Goal: Task Accomplishment & Management: Complete application form

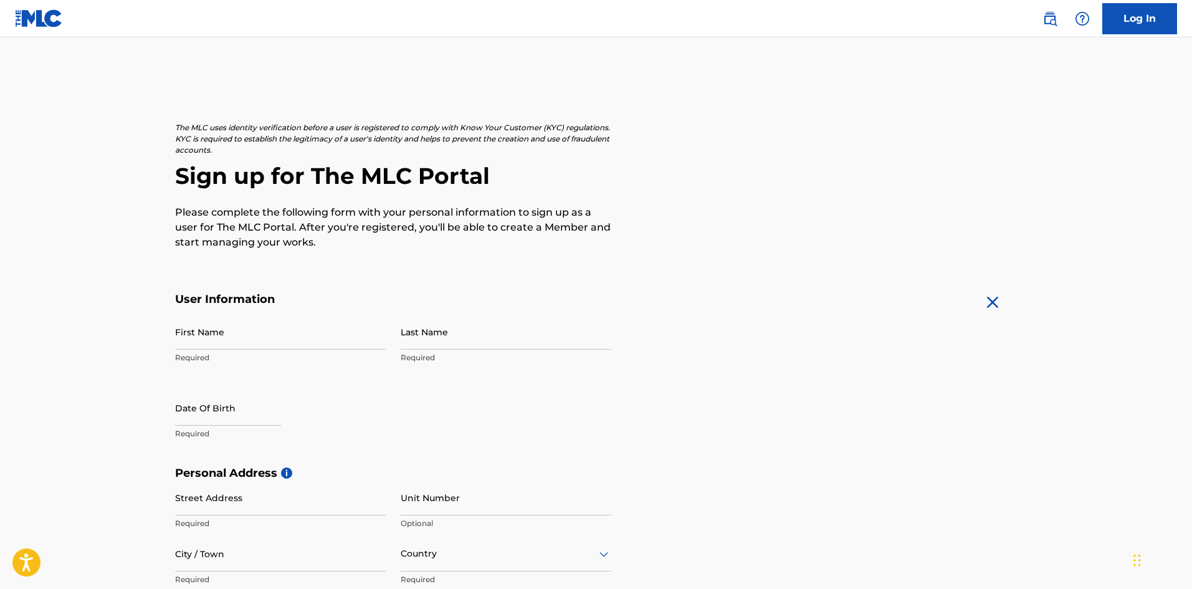
drag, startPoint x: 1169, startPoint y: 1, endPoint x: 913, endPoint y: 236, distance: 347.9
click at [913, 236] on div "The MLC uses identity verification before a user is registered to comply with K…" at bounding box center [596, 186] width 842 height 128
click at [257, 330] on input "First Name" at bounding box center [280, 332] width 211 height 36
type input "[PERSON_NAME]"
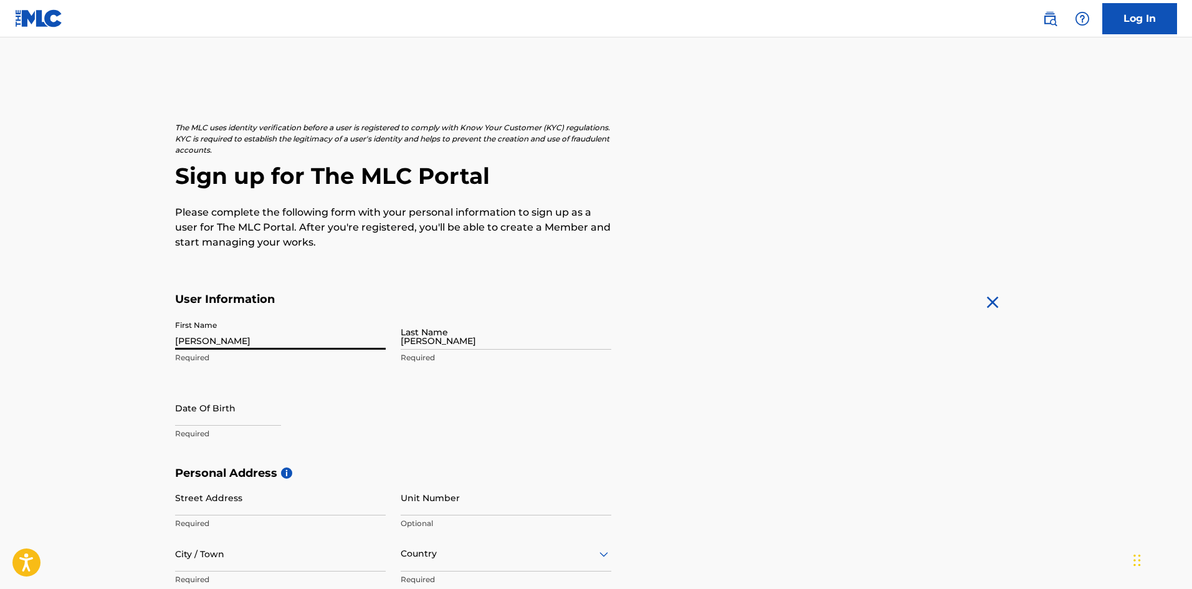
type input "[STREET_ADDRESS][PERSON_NAME]"
type input "[GEOGRAPHIC_DATA]"
type input "CA"
type input "90815"
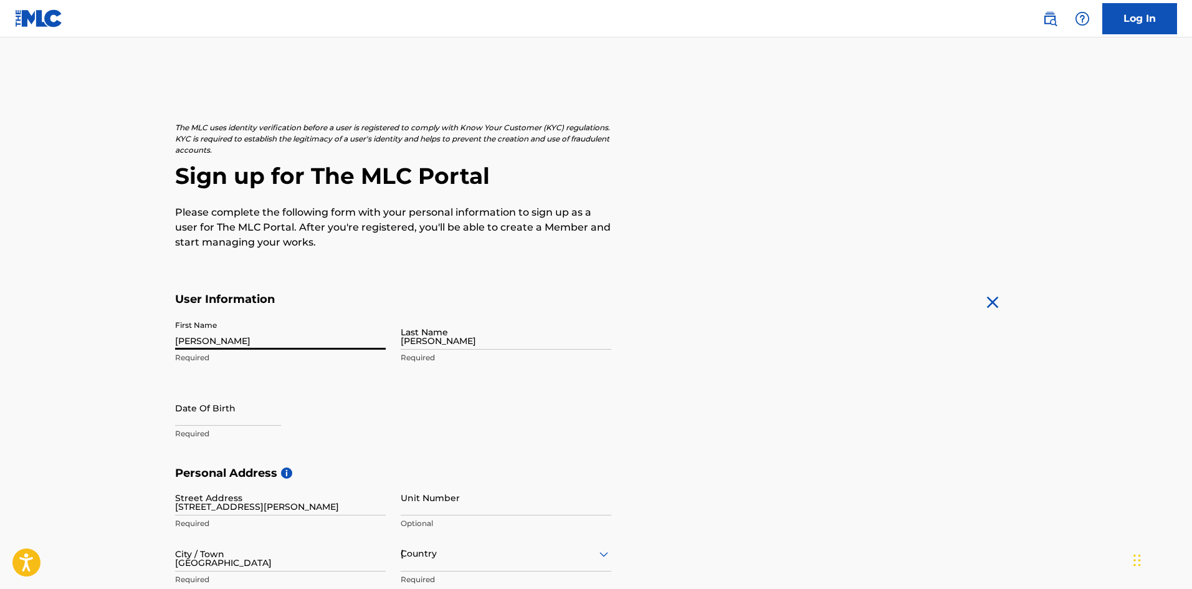
type input "1"
type input "562"
type input "4094247"
type input "John_Chavez15@outlook.com"
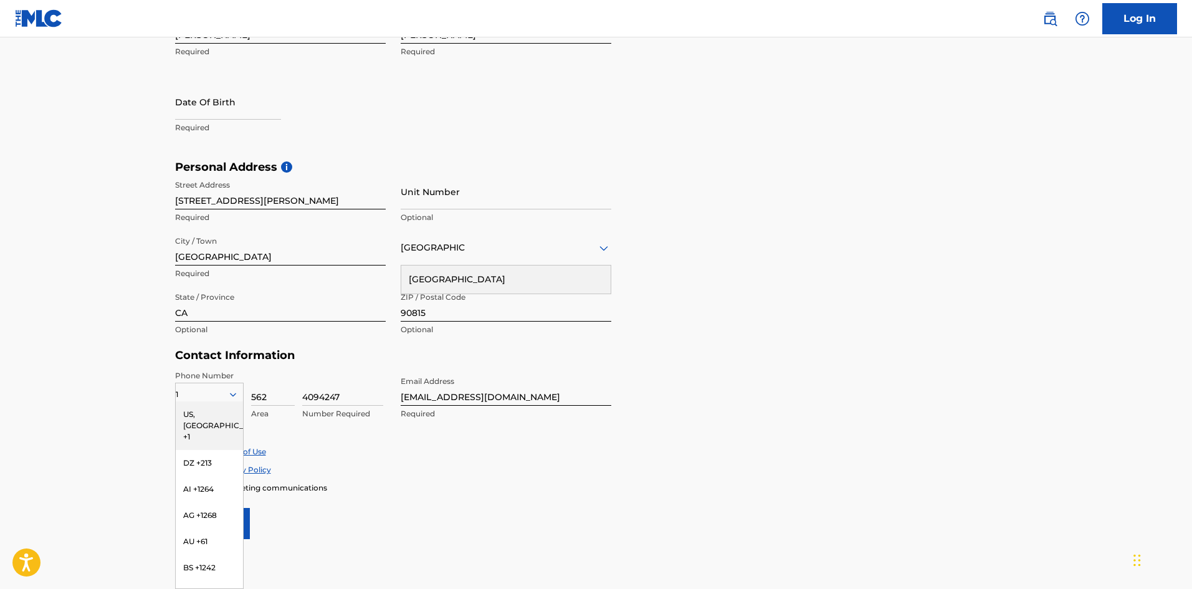
click at [212, 409] on div "US, CA +1" at bounding box center [209, 425] width 67 height 49
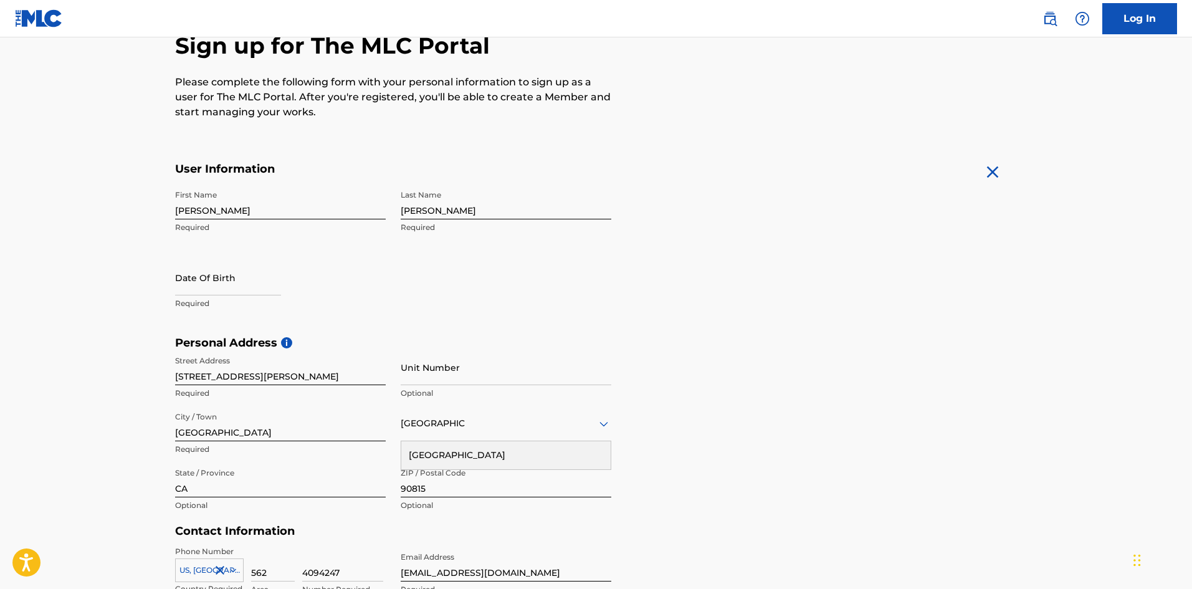
scroll to position [127, 0]
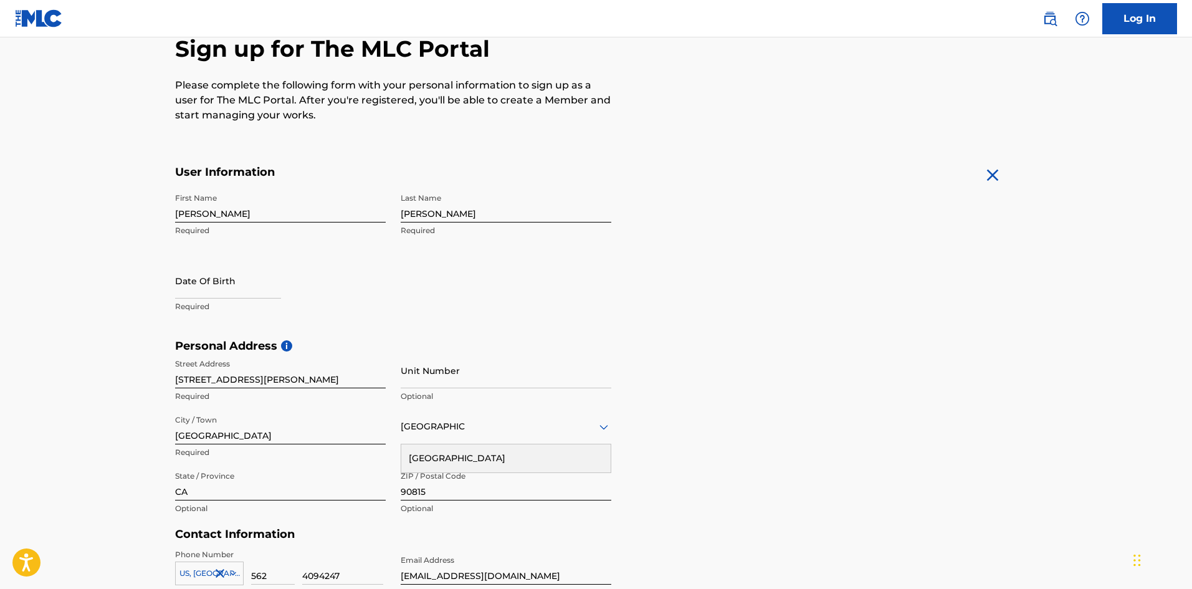
click at [235, 282] on input "text" at bounding box center [228, 281] width 106 height 36
select select "7"
select select "2025"
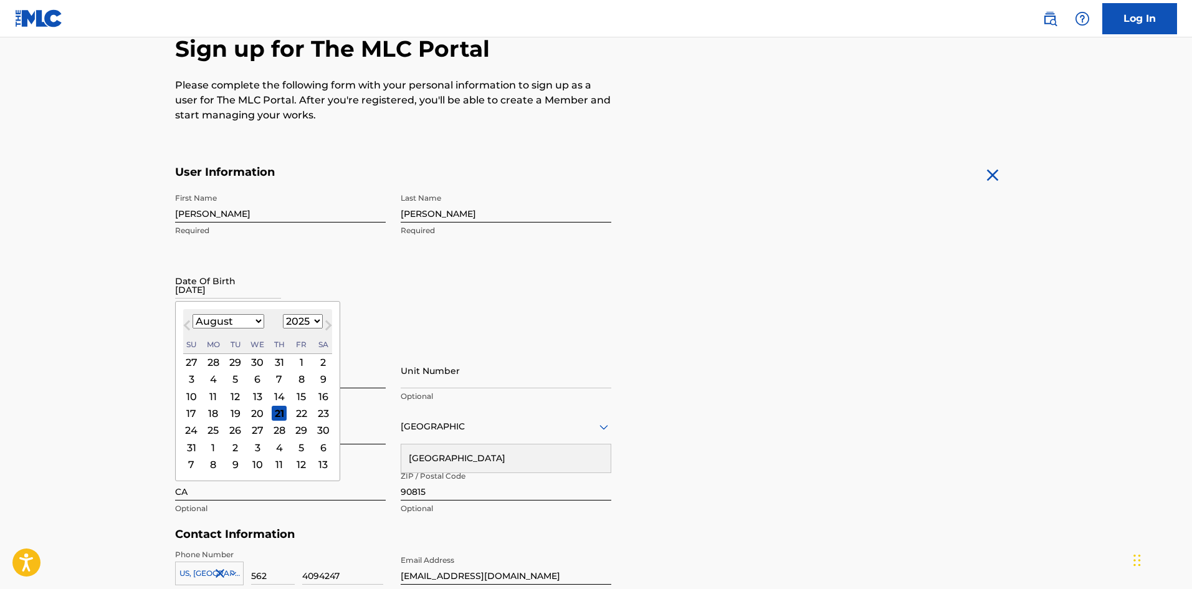
type input "06-08-2000"
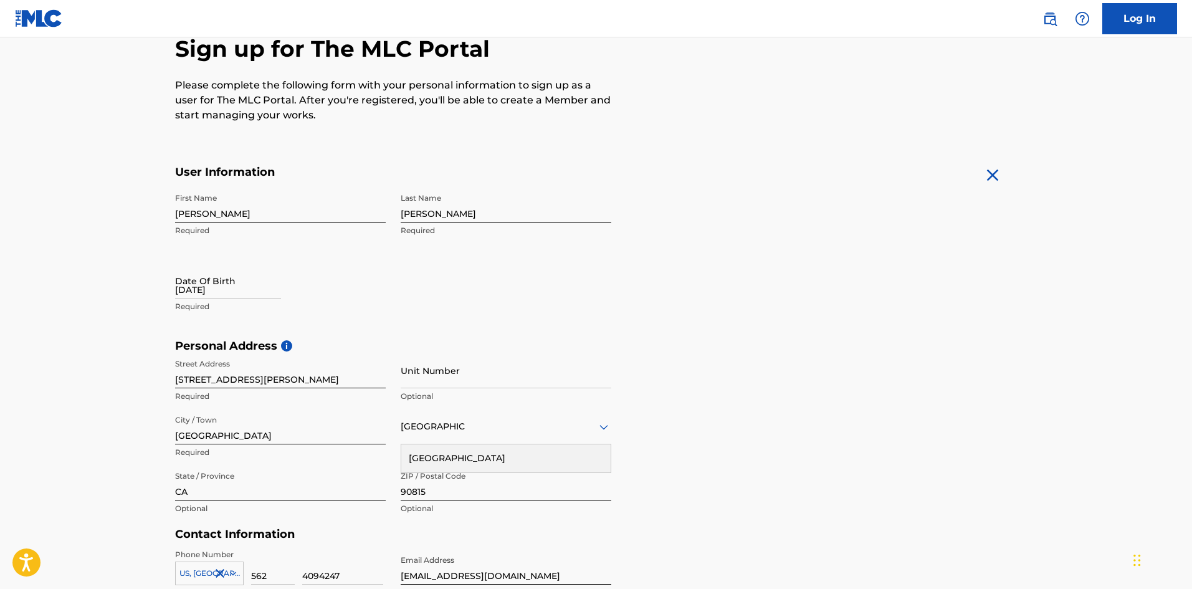
click at [253, 295] on input "06-08-2000" at bounding box center [228, 281] width 106 height 36
select select "7"
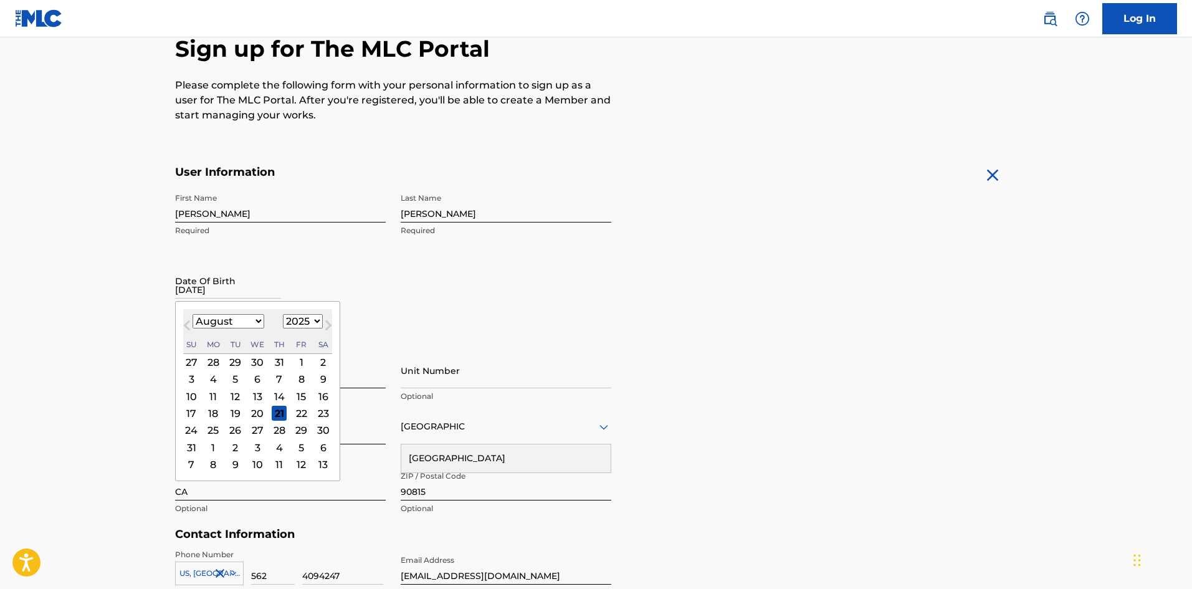
click at [297, 320] on select "1899 1900 1901 1902 1903 1904 1905 1906 1907 1908 1909 1910 1911 1912 1913 1914…" at bounding box center [303, 321] width 40 height 14
select select "2000"
click at [283, 314] on select "1899 1900 1901 1902 1903 1904 1905 1906 1907 1908 1909 1910 1911 1912 1913 1914…" at bounding box center [303, 321] width 40 height 14
click at [254, 321] on select "January February March April May June July August September October November De…" at bounding box center [228, 321] width 72 height 14
select select "5"
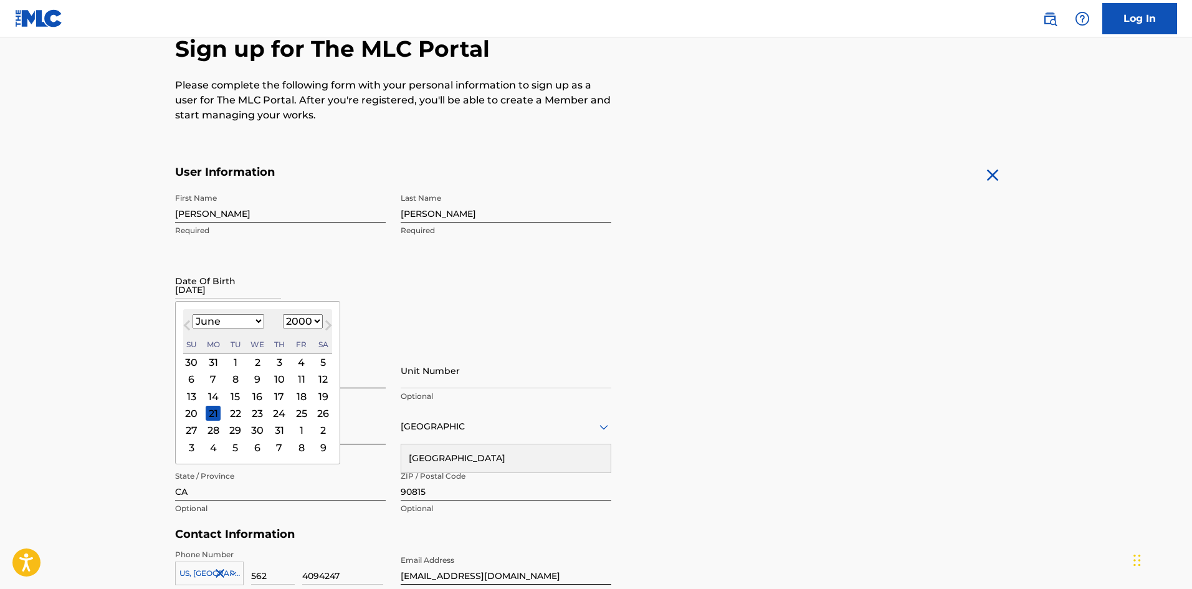
click at [192, 314] on select "January February March April May June July August September October November De…" at bounding box center [228, 321] width 72 height 14
click at [283, 374] on div "8" at bounding box center [279, 379] width 15 height 15
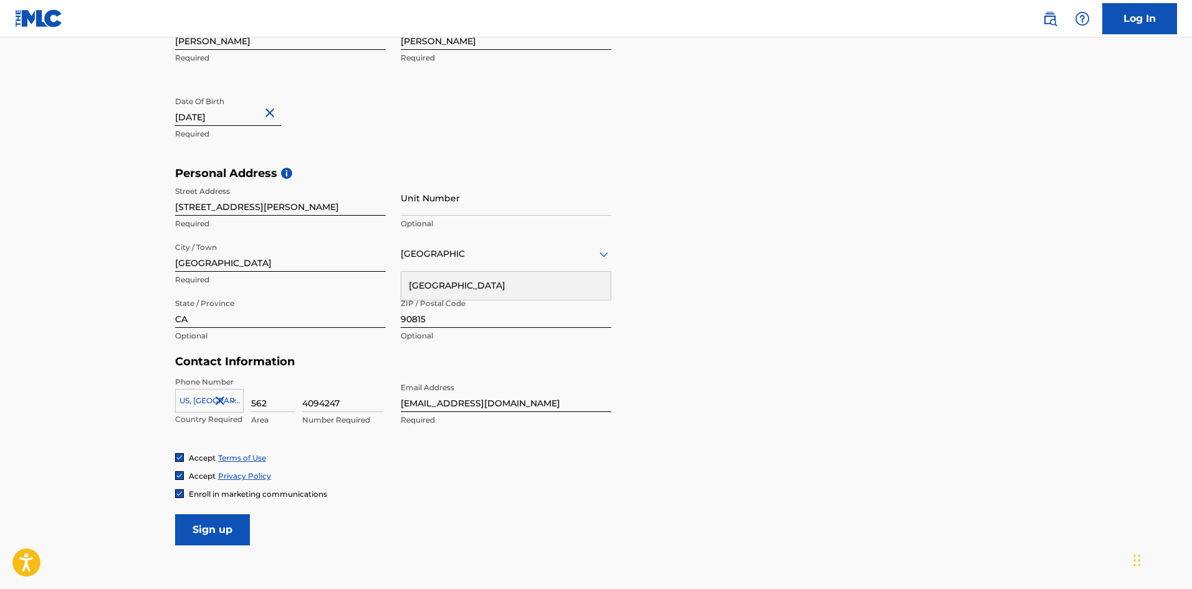
scroll to position [303, 0]
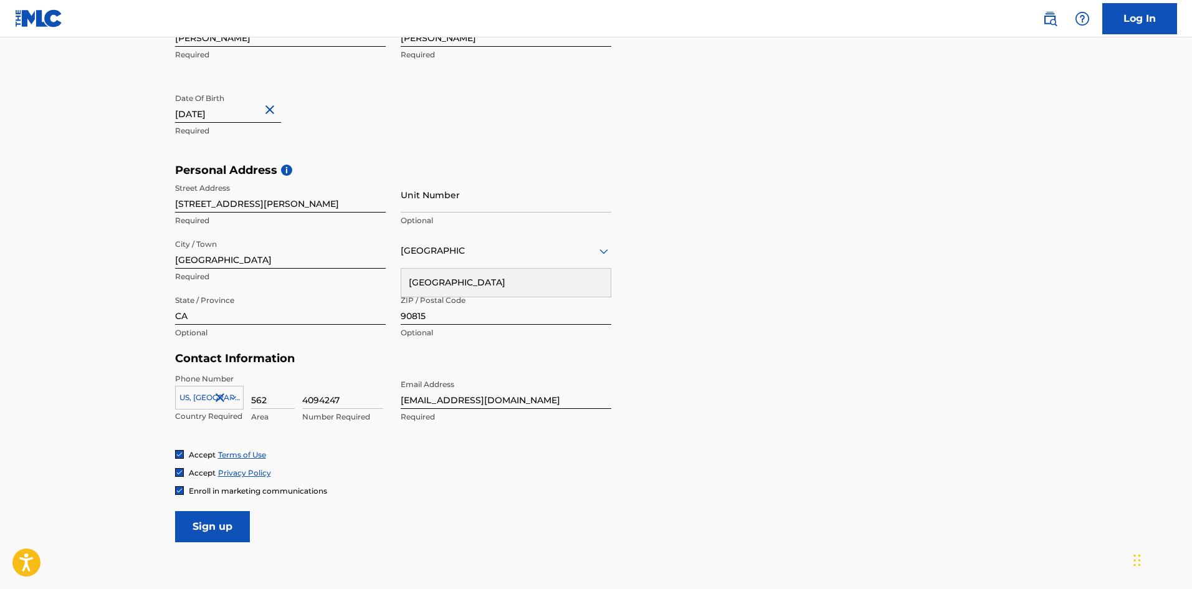
click at [429, 405] on input "John_Chavez15@outlook.com" at bounding box center [506, 391] width 211 height 36
type input "John__Chavez15@outlook.com"
drag, startPoint x: 553, startPoint y: 399, endPoint x: 379, endPoint y: 397, distance: 173.8
click at [379, 397] on div "Phone Number US, CA +1 Country Required 562 Area 4094247 Number Required Email …" at bounding box center [393, 411] width 436 height 76
type input "ProdbyChav77@gmail.com"
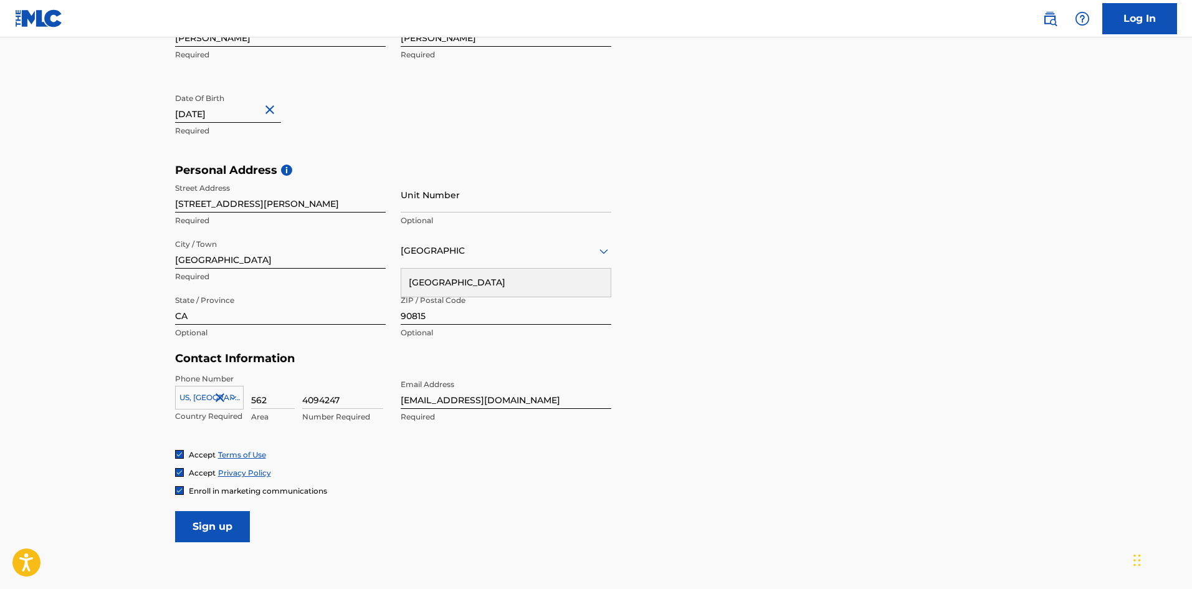
click at [385, 437] on div "Phone Number US, CA +1 Country Required 562 Area 4094247 Number Required Email …" at bounding box center [393, 411] width 436 height 76
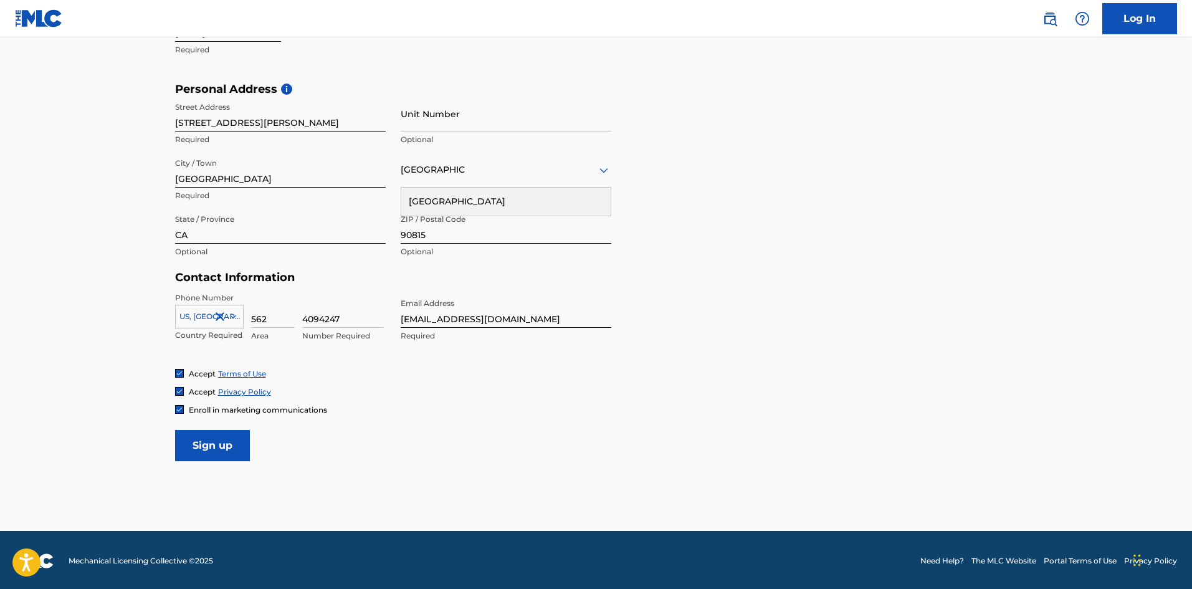
scroll to position [384, 0]
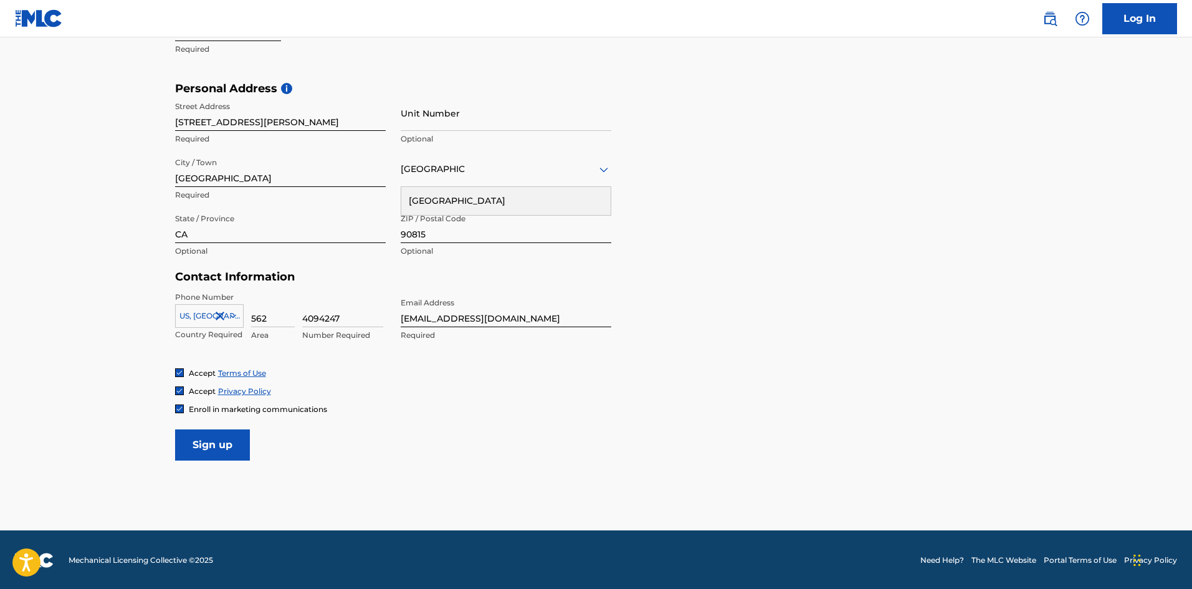
click at [226, 450] on input "Sign up" at bounding box center [212, 444] width 75 height 31
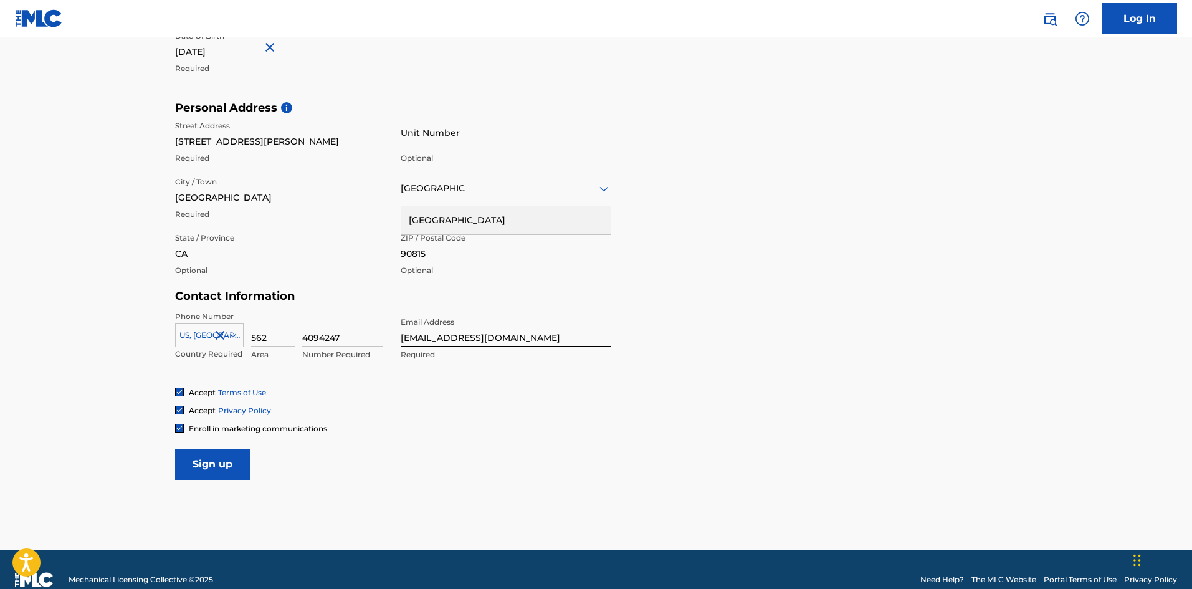
scroll to position [386, 0]
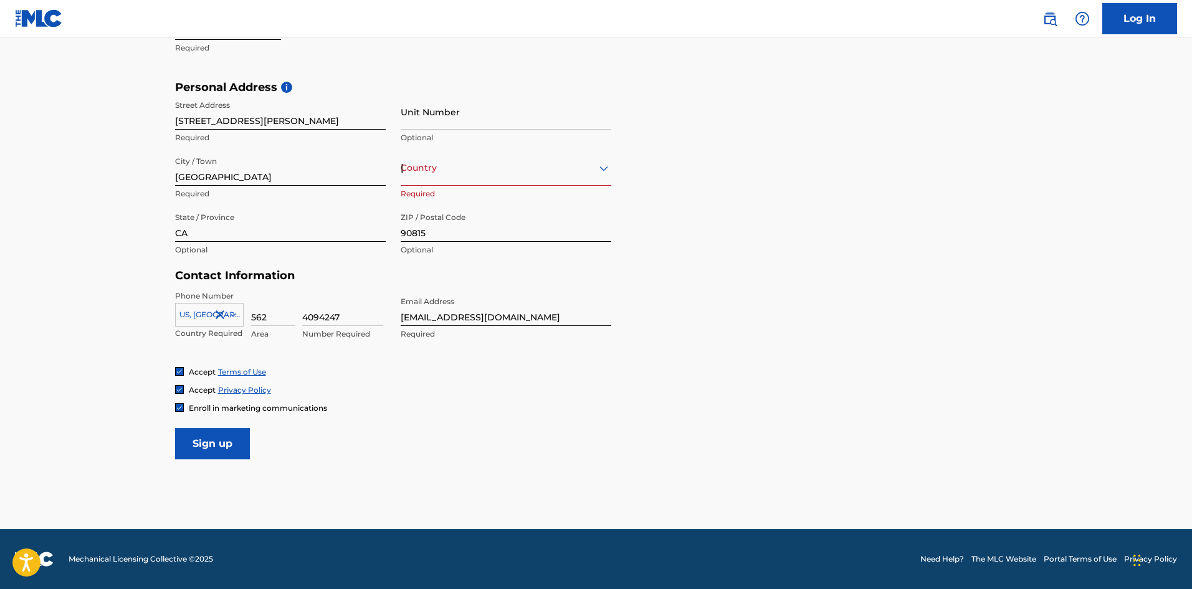
click at [214, 438] on input "Sign up" at bounding box center [212, 443] width 75 height 31
click at [459, 172] on div "United States" at bounding box center [506, 168] width 211 height 16
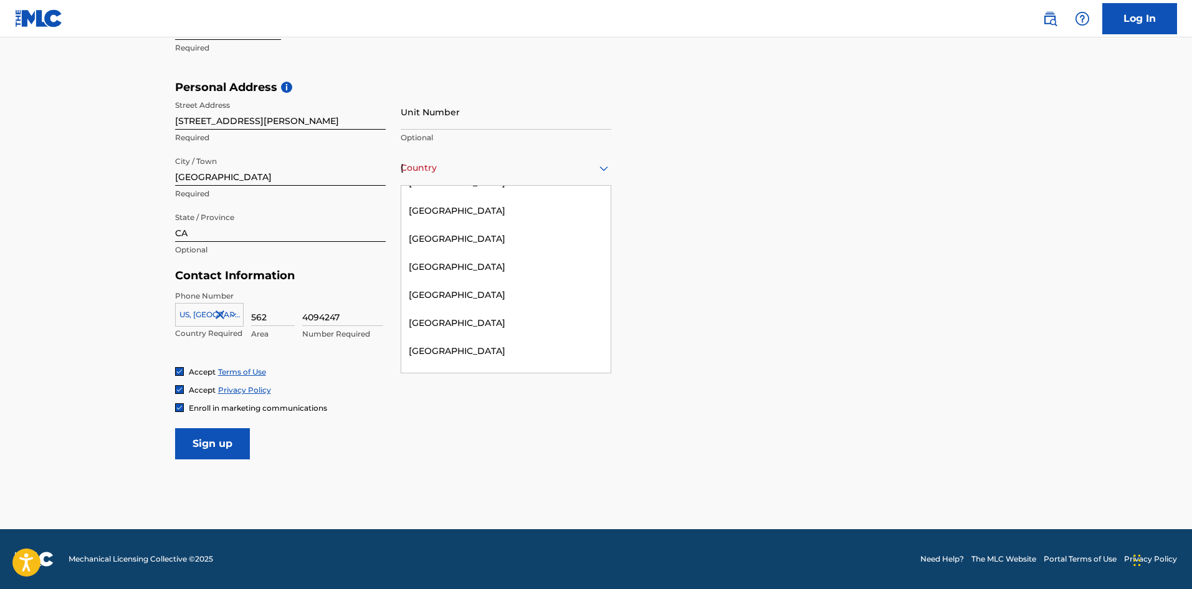
scroll to position [0, 0]
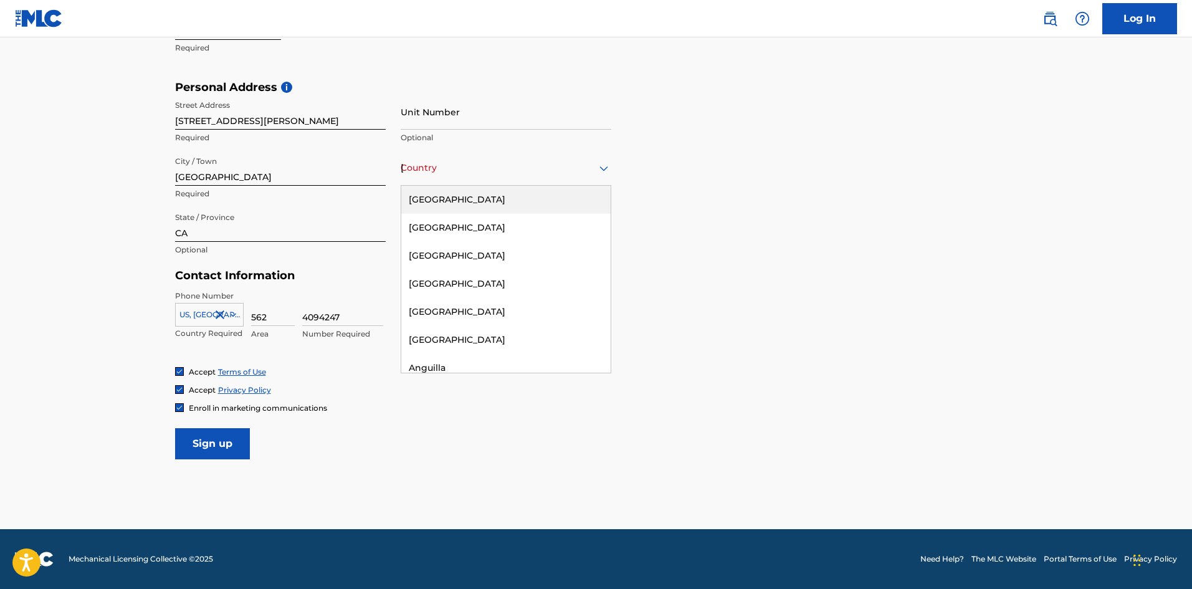
click at [465, 199] on div "United States" at bounding box center [505, 200] width 209 height 28
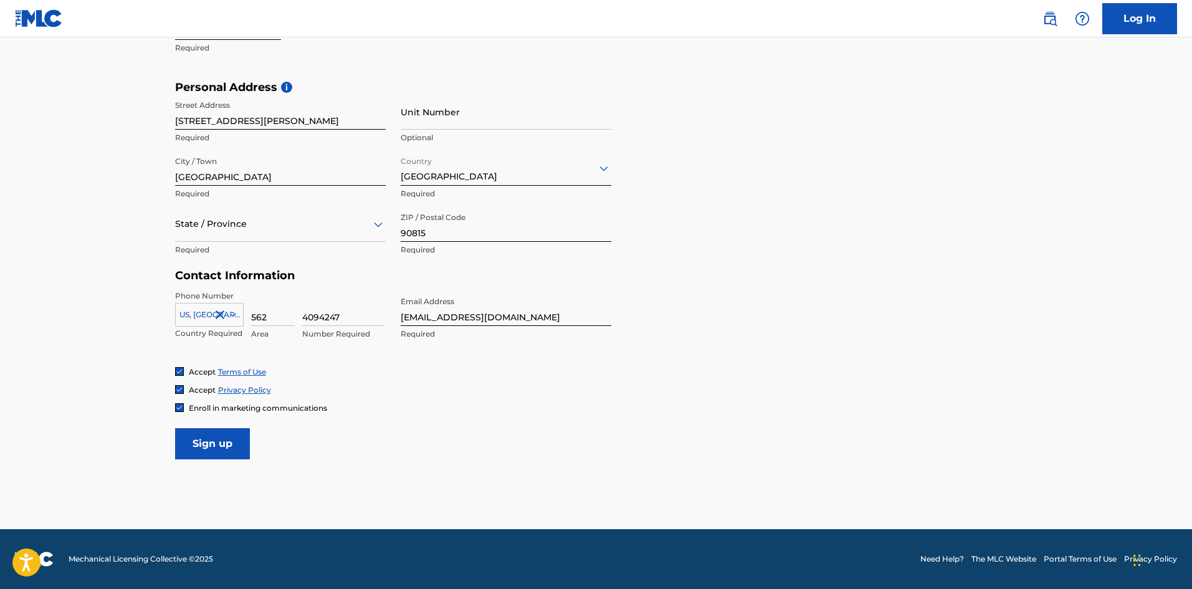
click at [218, 449] on input "Sign up" at bounding box center [212, 443] width 75 height 31
click at [246, 240] on div "State / Province" at bounding box center [280, 224] width 211 height 36
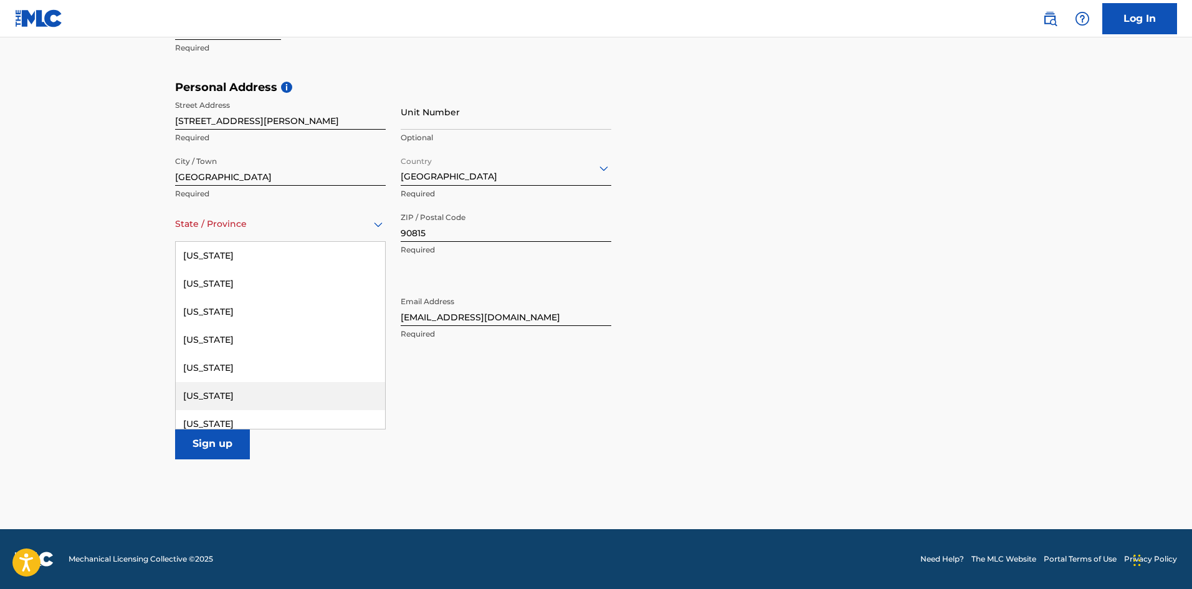
click at [244, 402] on div "California" at bounding box center [280, 396] width 209 height 28
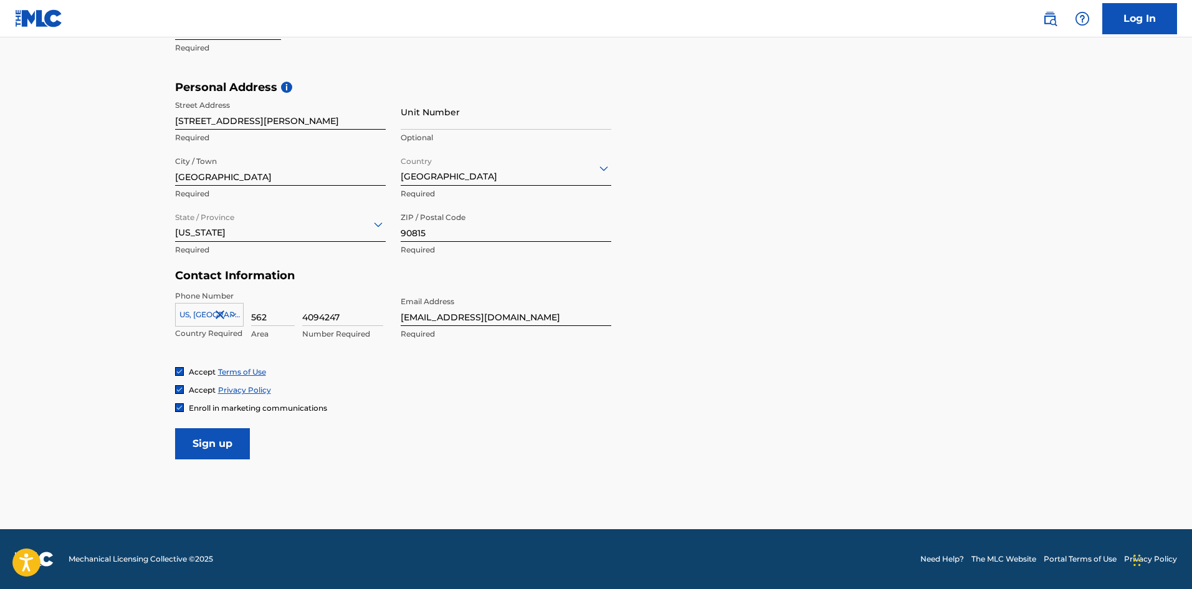
click at [227, 450] on input "Sign up" at bounding box center [212, 443] width 75 height 31
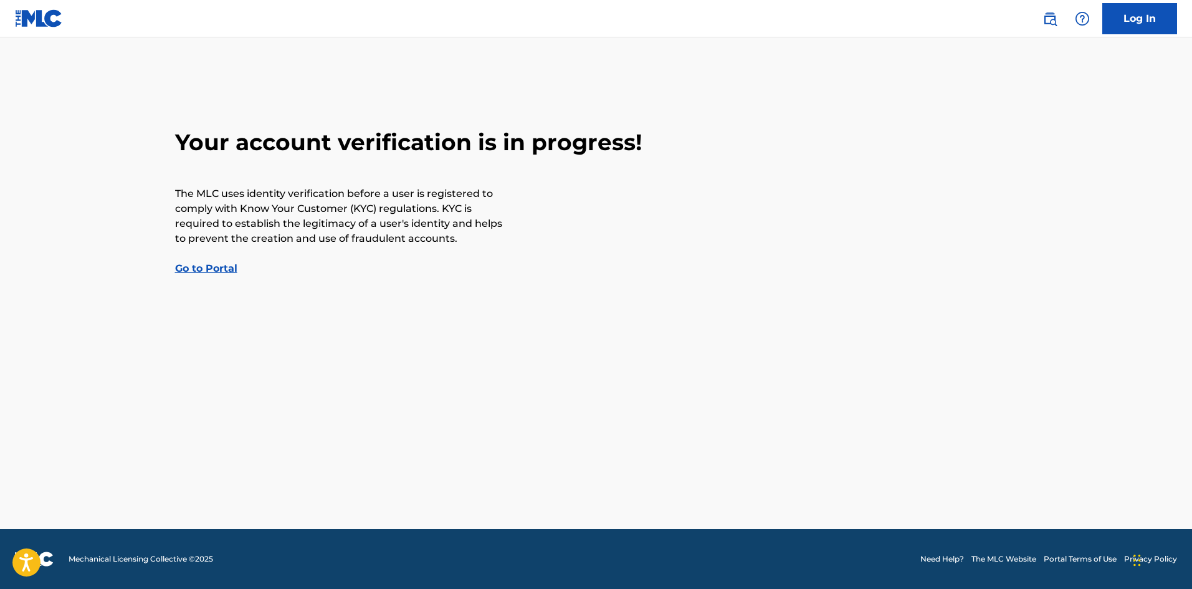
click at [229, 267] on link "Go to Portal" at bounding box center [206, 268] width 62 height 12
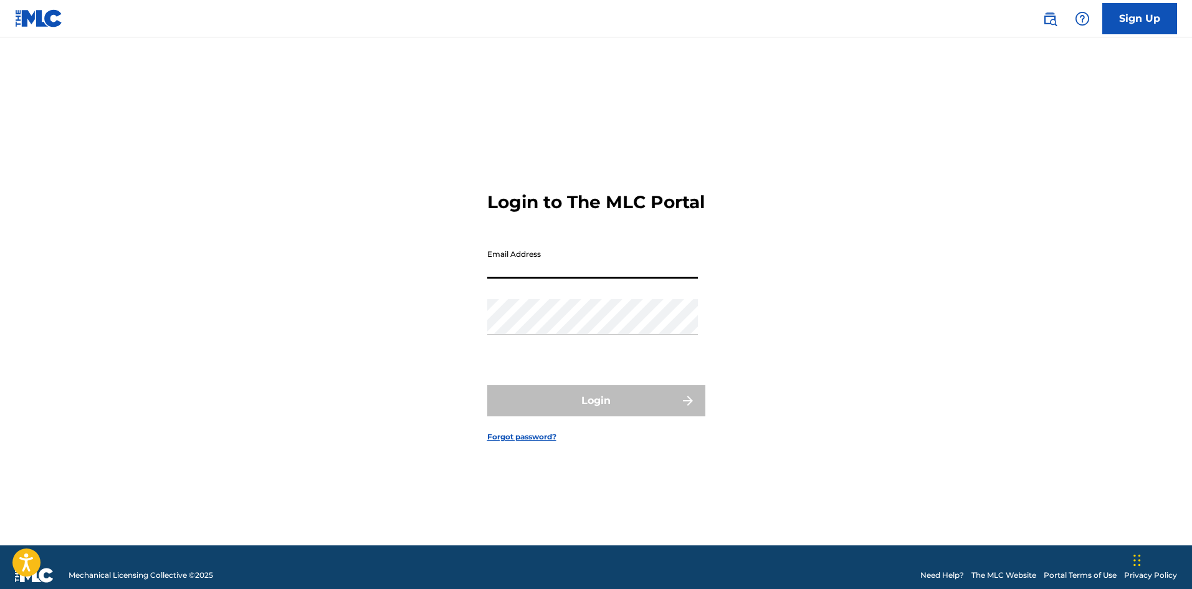
click at [530, 278] on input "Email Address" at bounding box center [592, 261] width 211 height 36
type input "p"
type input "ProdbyChav77@gmail.com"
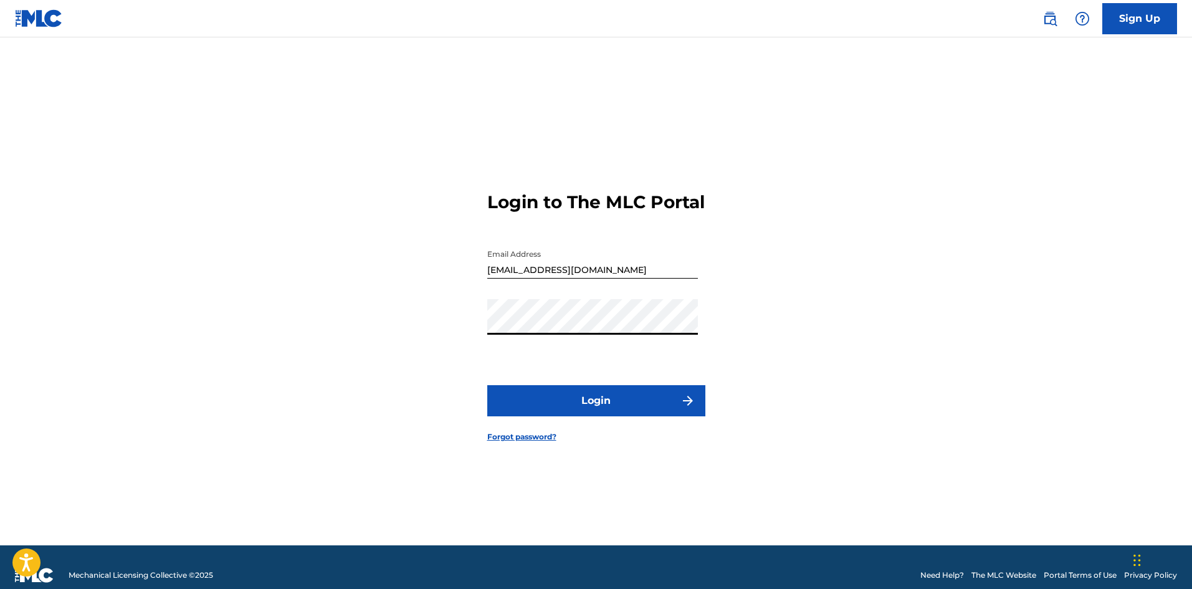
click at [487, 385] on button "Login" at bounding box center [596, 400] width 218 height 31
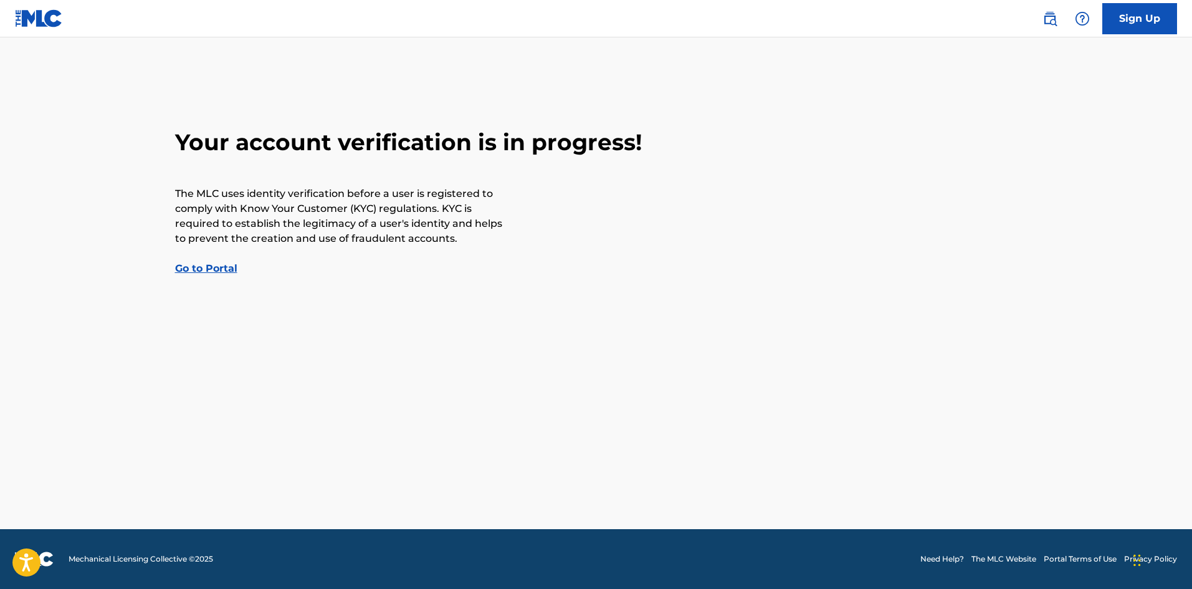
click at [210, 275] on div "Your account verification is in progress! The MLC uses identity verification be…" at bounding box center [596, 202] width 872 height 148
click at [209, 270] on link "Go to Portal" at bounding box center [206, 268] width 62 height 12
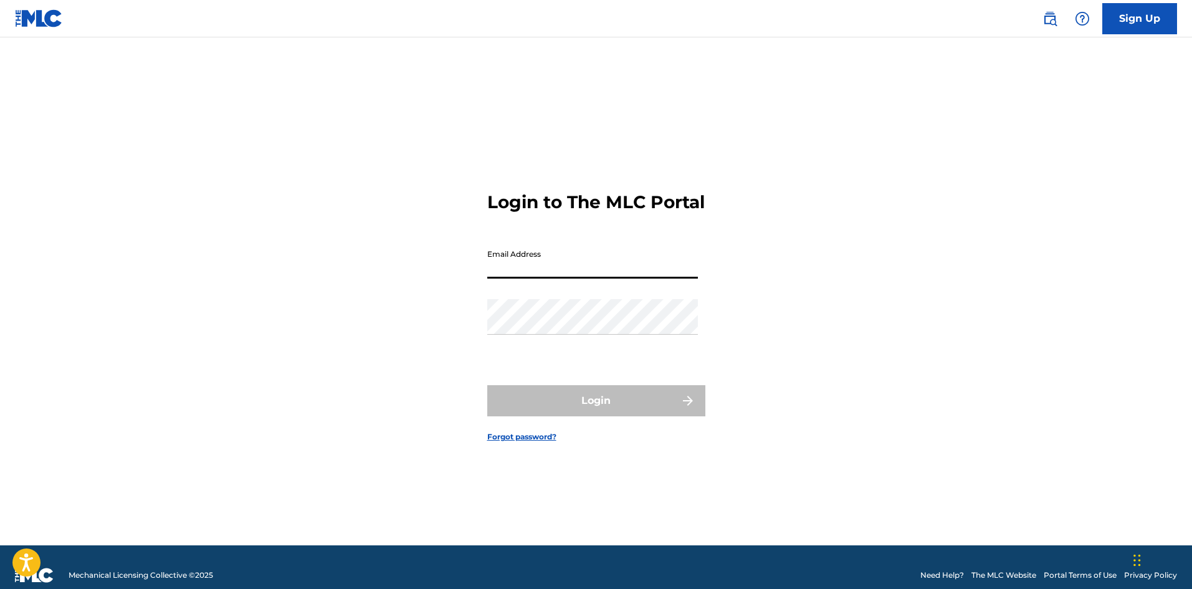
click at [539, 277] on input "Email Address" at bounding box center [592, 261] width 211 height 36
type input "prodbyChav"
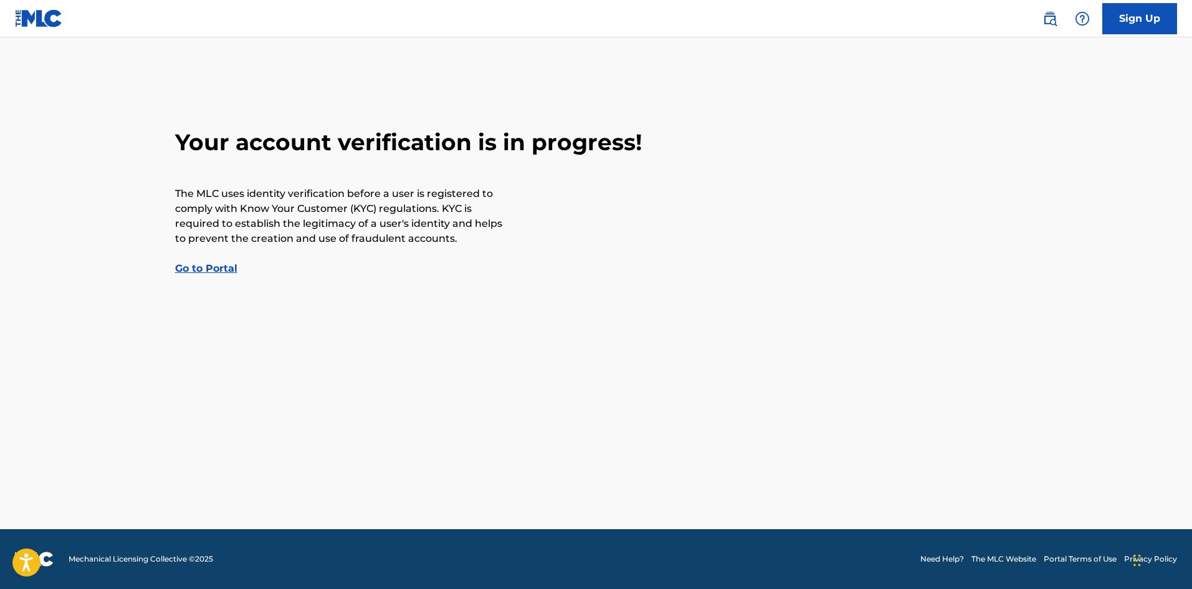
click at [224, 266] on link "Go to Portal" at bounding box center [206, 268] width 62 height 12
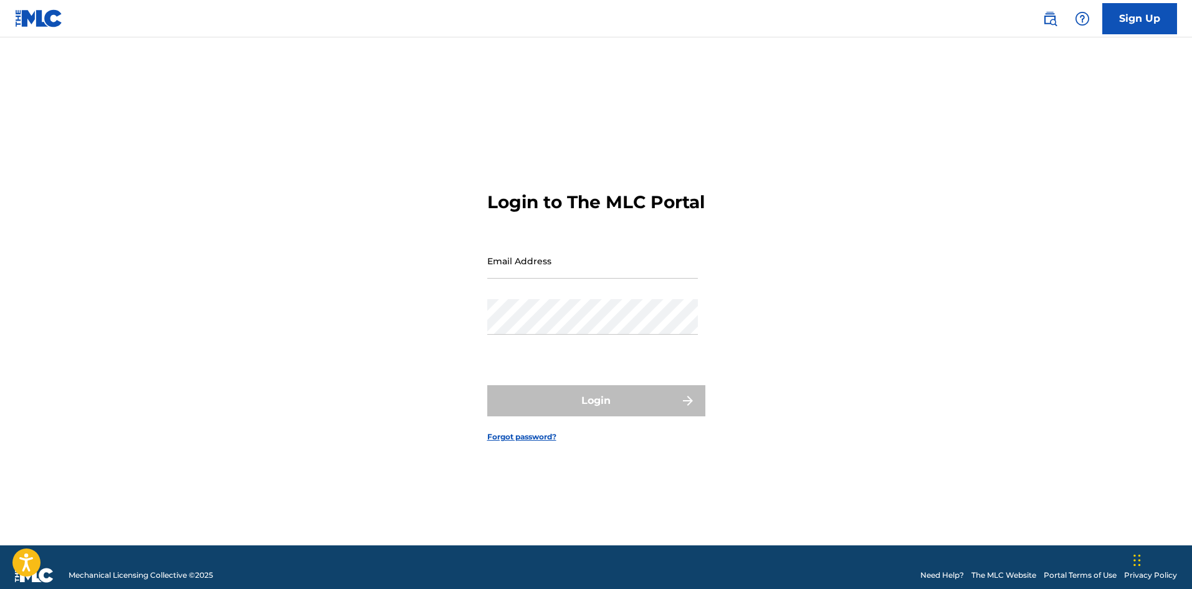
click at [535, 278] on input "Email Address" at bounding box center [592, 261] width 211 height 36
type input "ProdbyChav77@gmail.com"
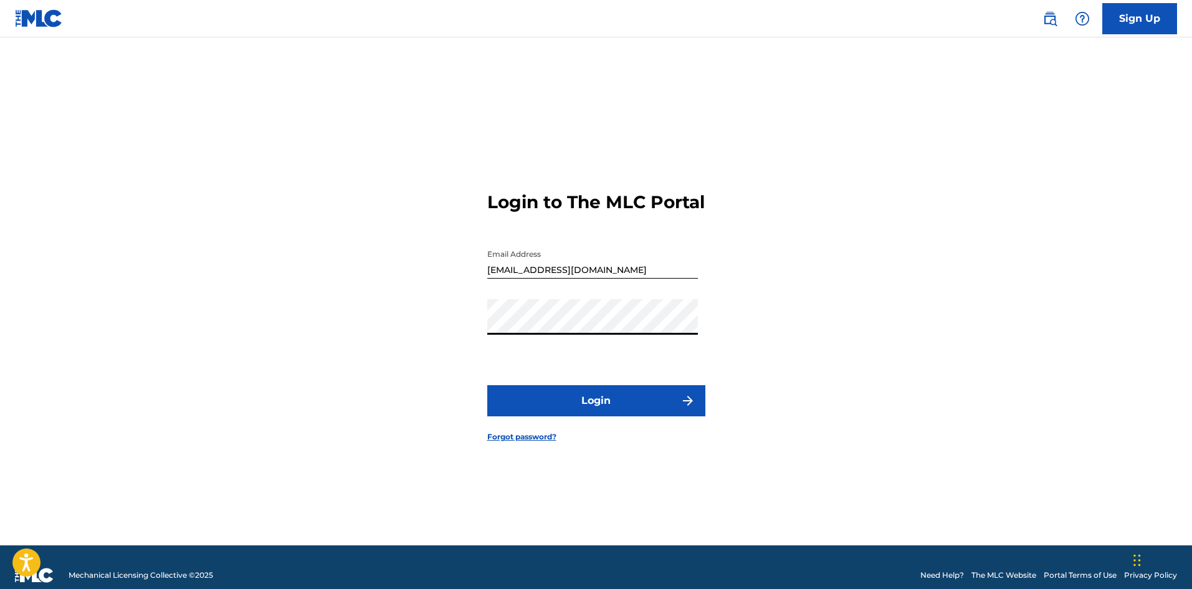
click at [607, 416] on button "Login" at bounding box center [596, 400] width 218 height 31
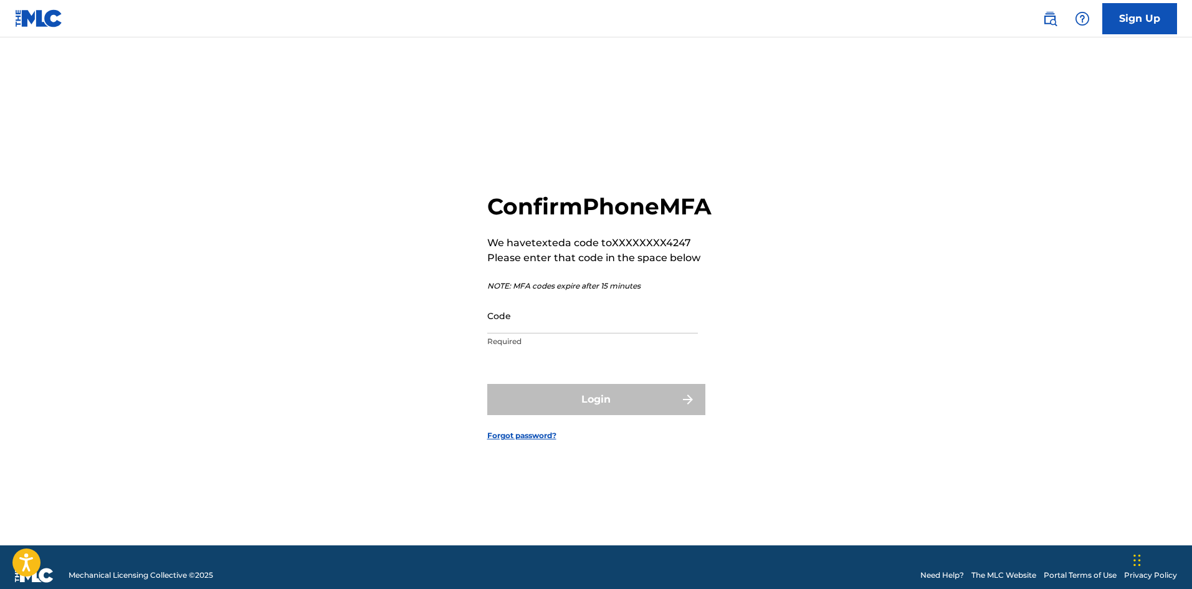
click at [597, 331] on input "Code" at bounding box center [592, 316] width 211 height 36
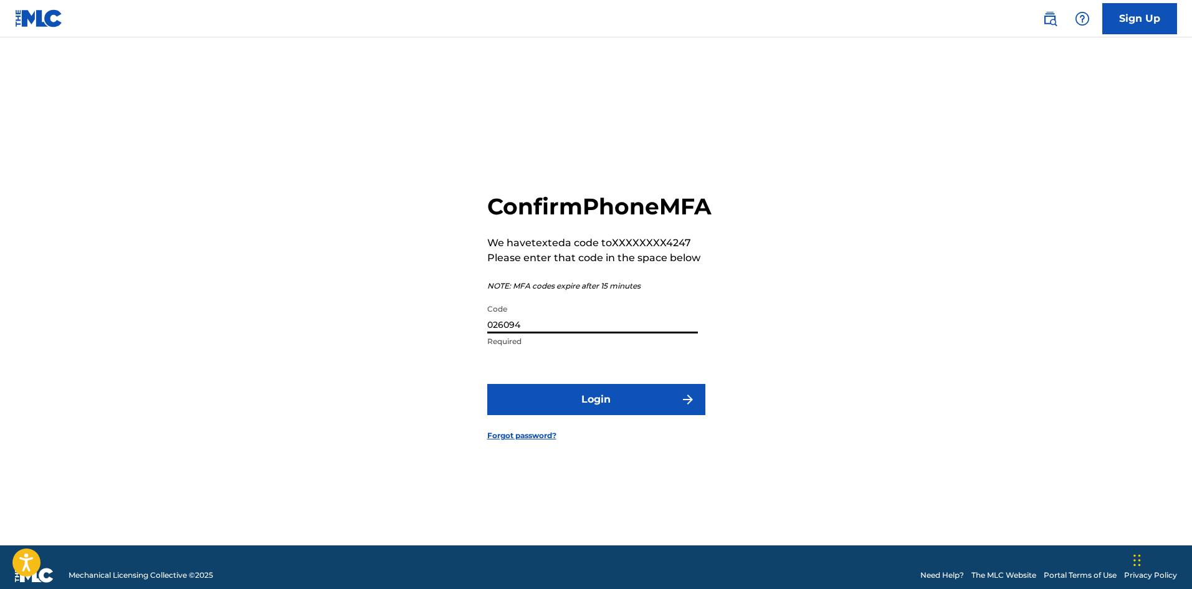
type input "026094"
click at [605, 412] on button "Login" at bounding box center [596, 399] width 218 height 31
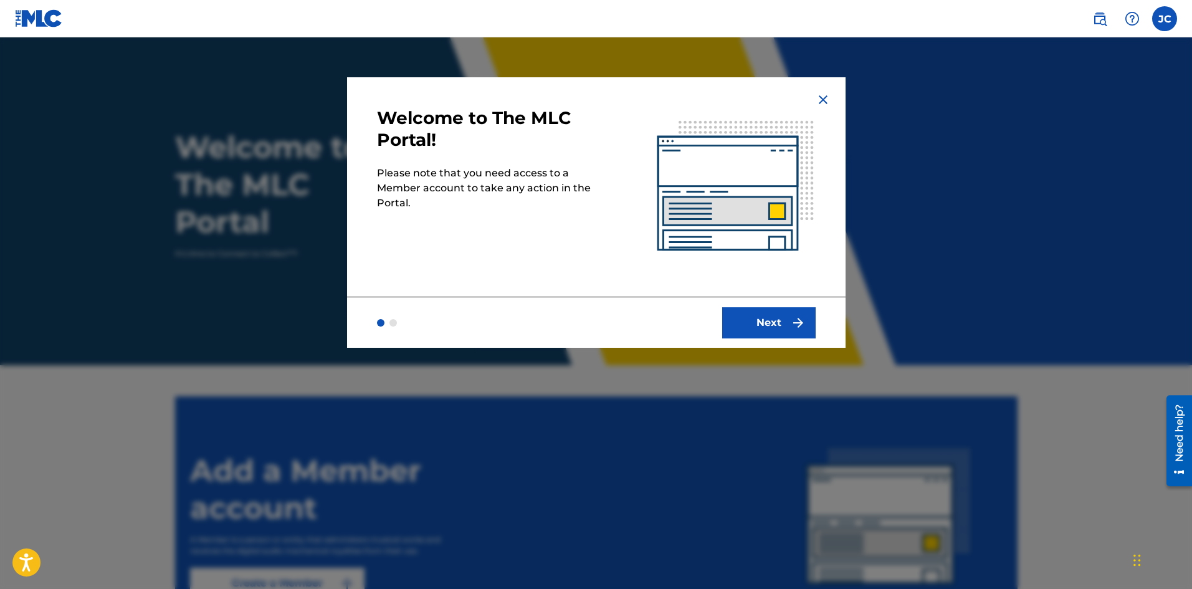
click at [763, 328] on button "Next" at bounding box center [768, 322] width 93 height 31
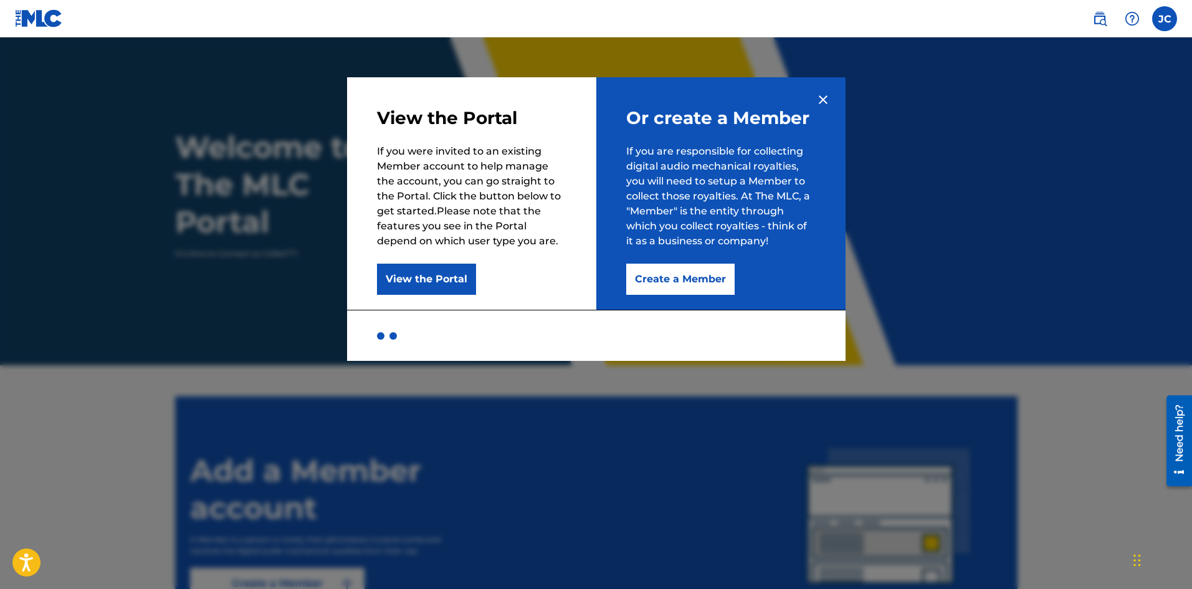
click at [423, 282] on button "View the Portal" at bounding box center [426, 279] width 99 height 31
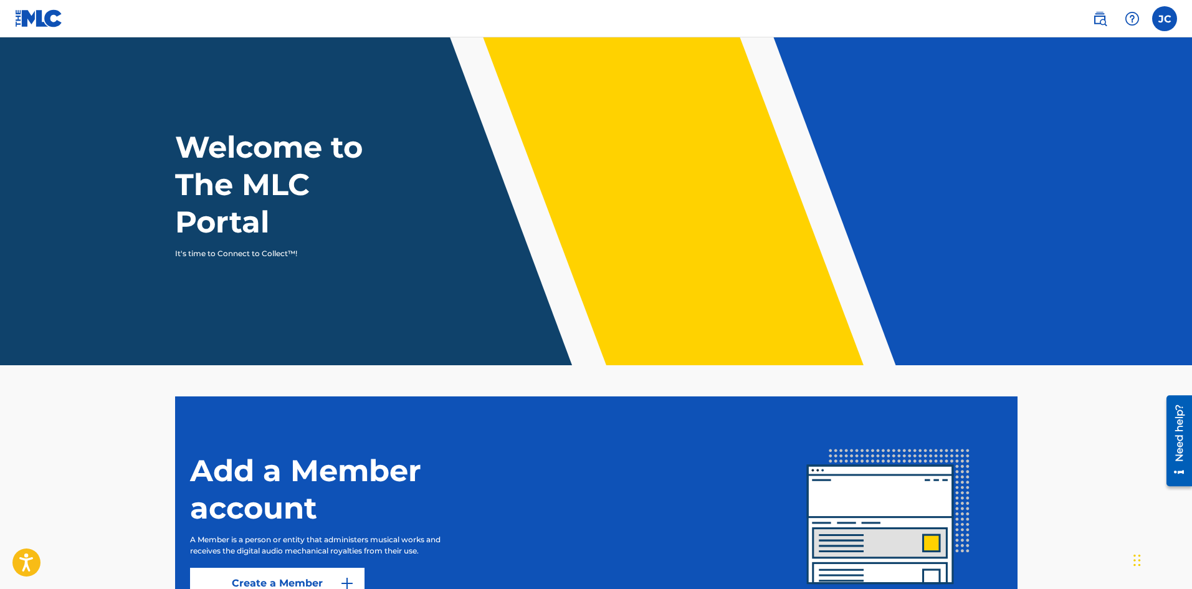
scroll to position [125, 0]
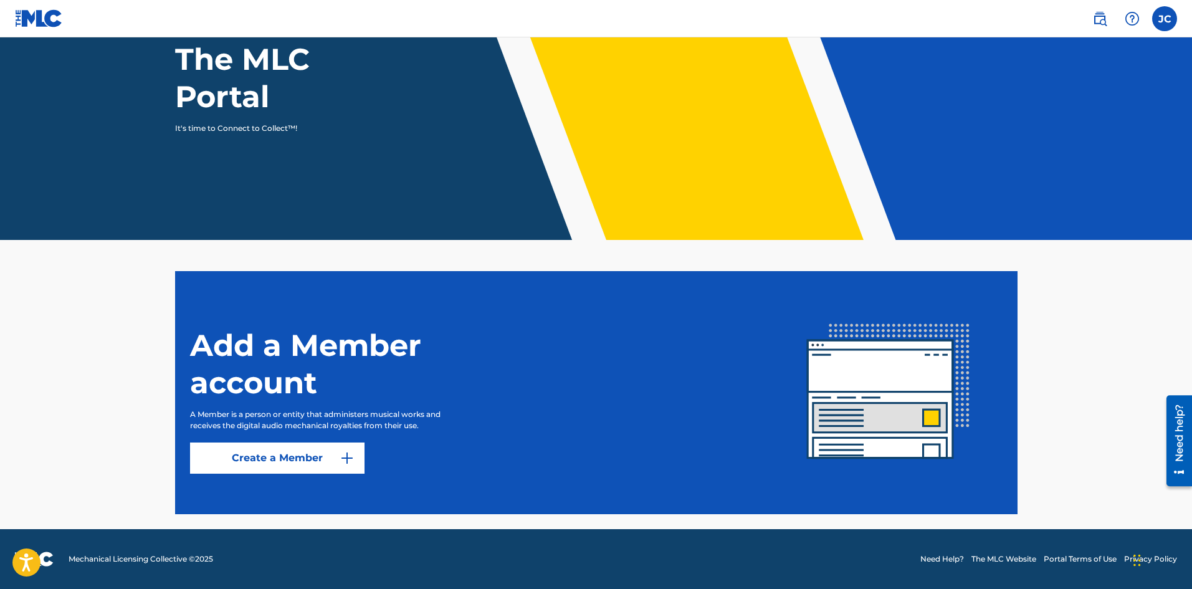
click at [285, 462] on link "Create a Member" at bounding box center [277, 457] width 174 height 31
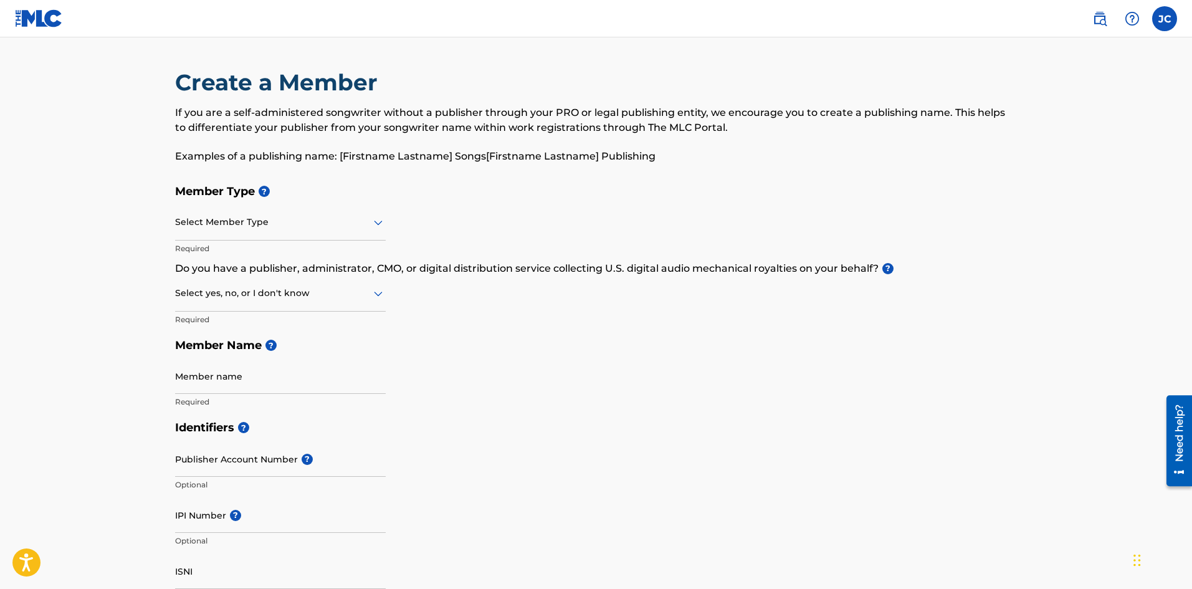
click at [348, 236] on div "Select Member Type" at bounding box center [280, 223] width 211 height 36
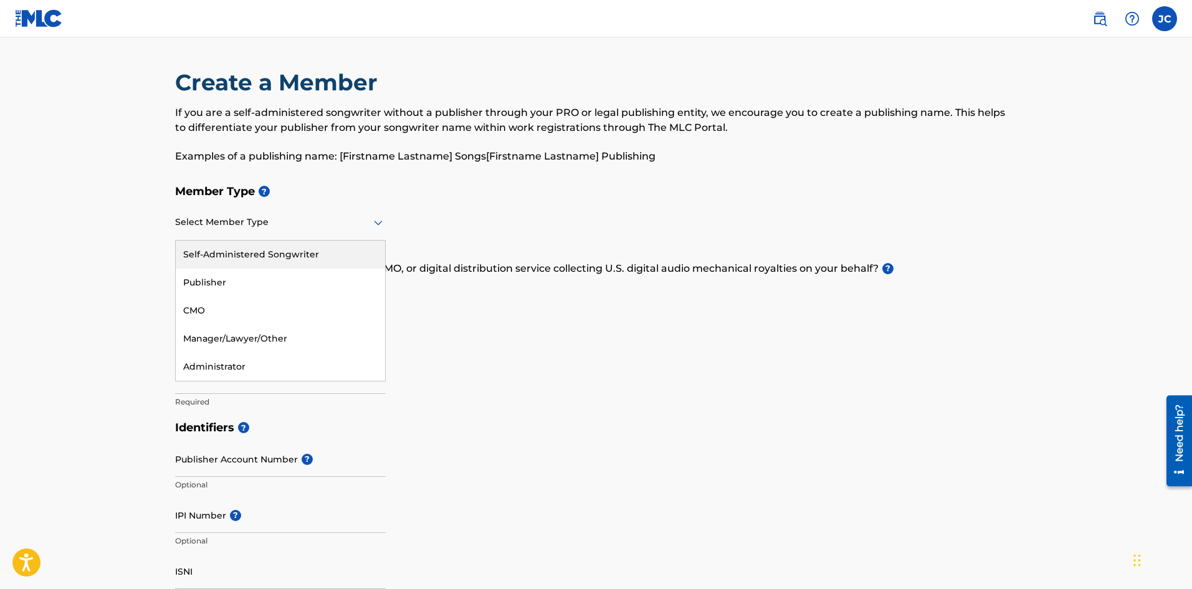
click at [278, 254] on div "Self-Administered Songwriter" at bounding box center [280, 254] width 209 height 28
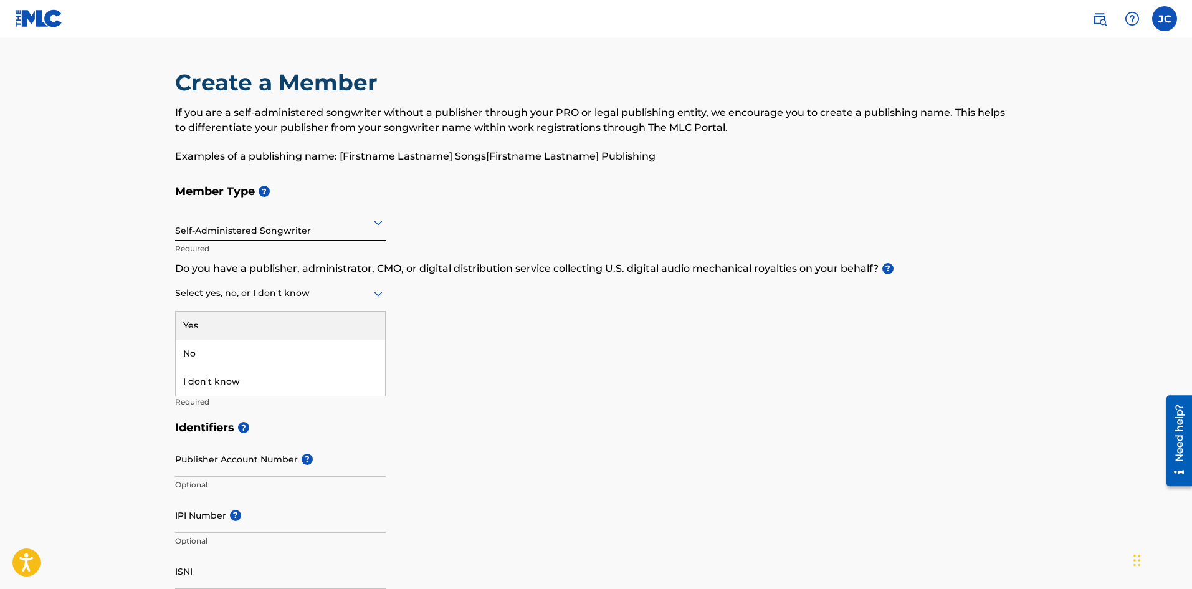
click at [327, 293] on div at bounding box center [280, 293] width 211 height 16
click at [315, 324] on div "Yes" at bounding box center [280, 325] width 209 height 28
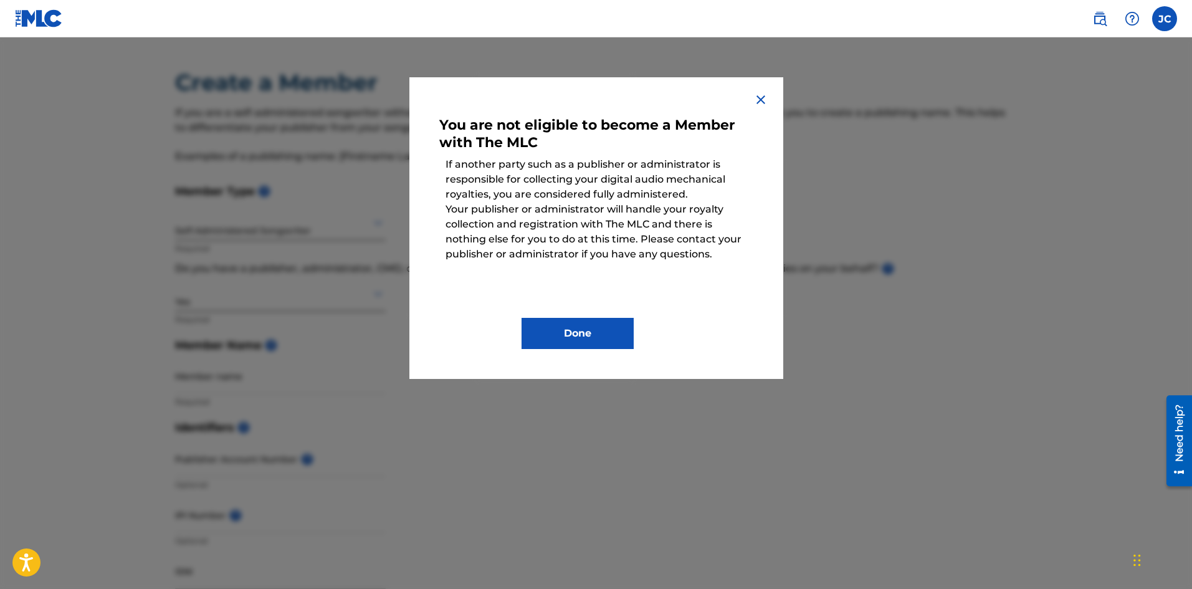
click at [554, 329] on button "Done" at bounding box center [577, 333] width 112 height 31
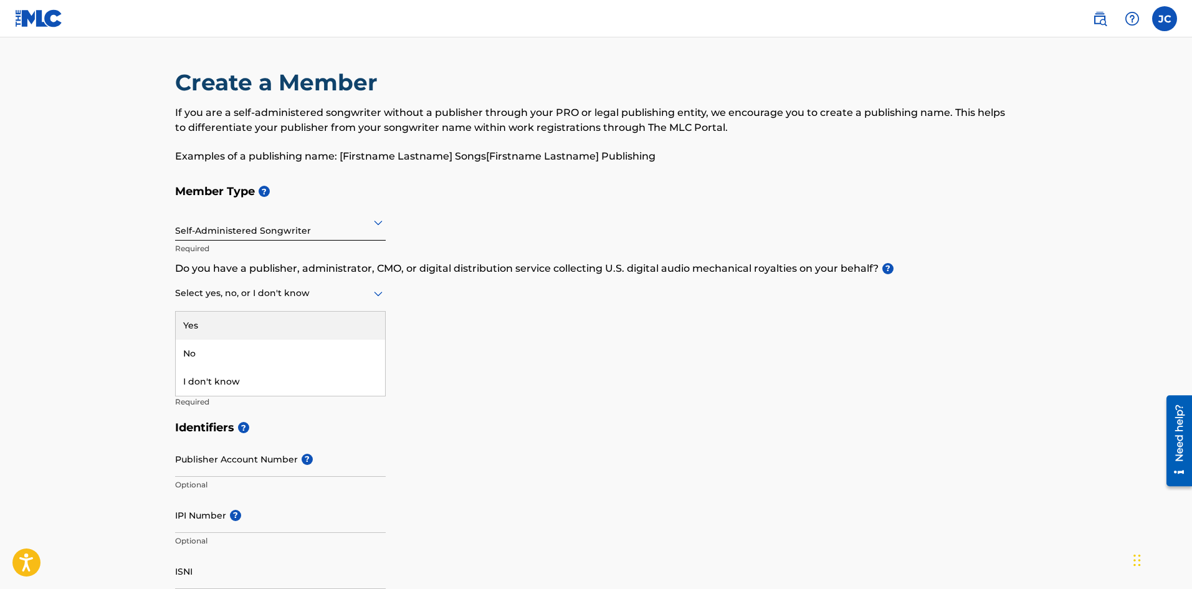
click at [267, 304] on div "Select yes, no, or I don't know" at bounding box center [280, 294] width 211 height 36
click at [262, 350] on div "No" at bounding box center [280, 354] width 209 height 28
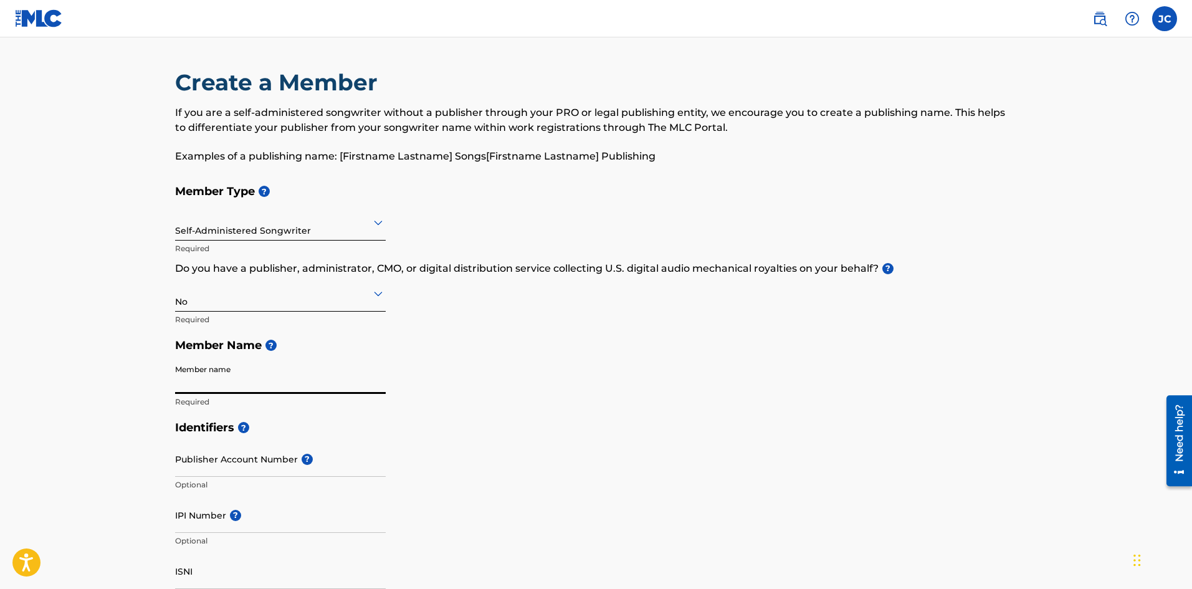
click at [276, 383] on input "Member name" at bounding box center [280, 376] width 211 height 36
type input "John Chavez"
type input "5700 E Walton St"
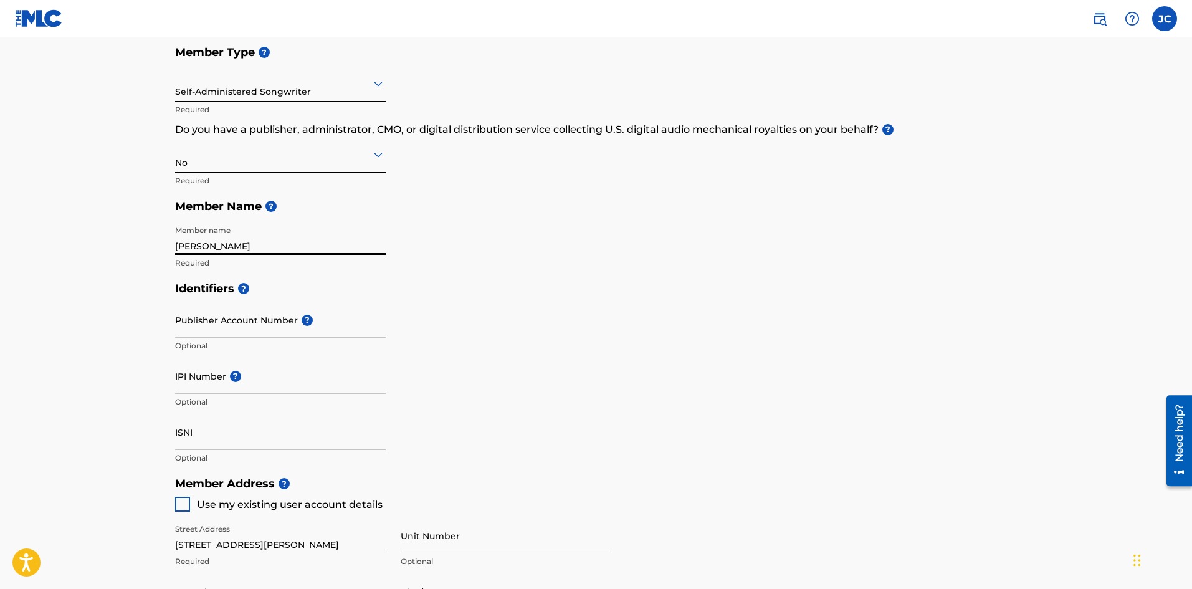
click at [275, 320] on input "Publisher Account Number ?" at bounding box center [280, 320] width 211 height 36
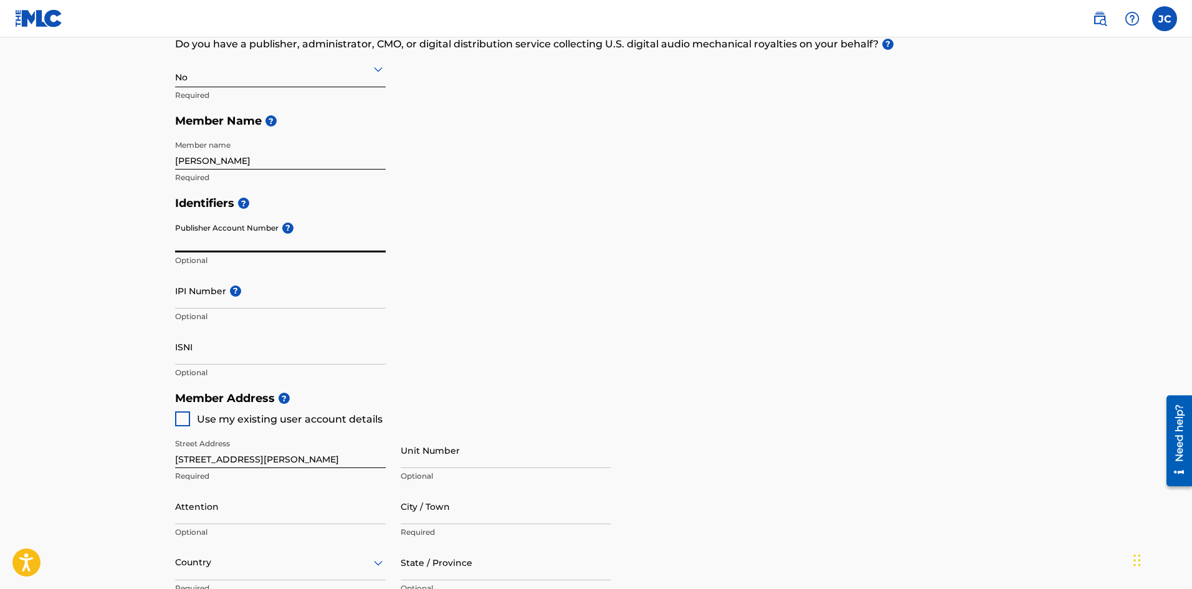
scroll to position [219, 0]
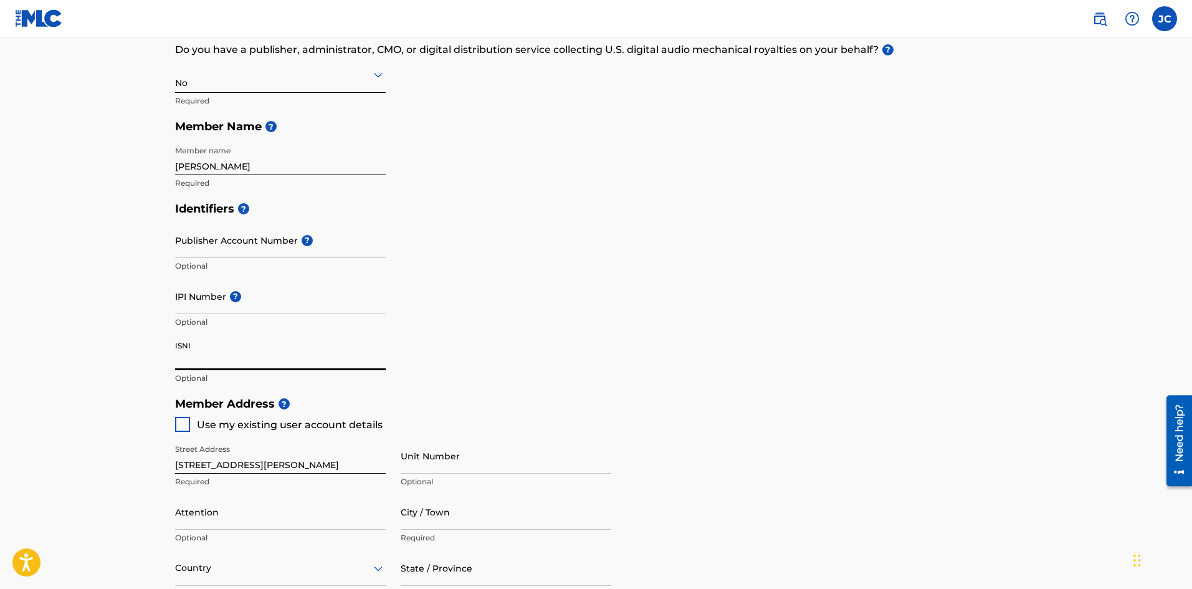
click at [199, 363] on input "ISNI" at bounding box center [280, 353] width 211 height 36
click at [198, 306] on input "IPI Number ?" at bounding box center [280, 296] width 211 height 36
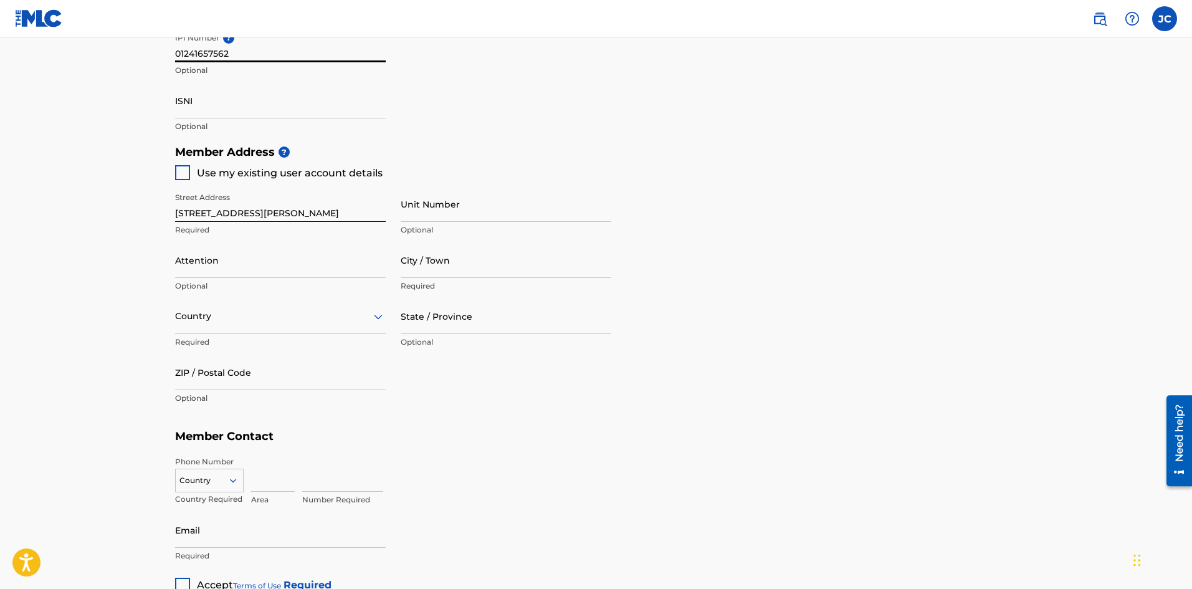
scroll to position [471, 0]
type input "01241657562"
click at [435, 276] on input "City / Town" at bounding box center [506, 260] width 211 height 36
type input "Long Beach"
type input "John Chavez"
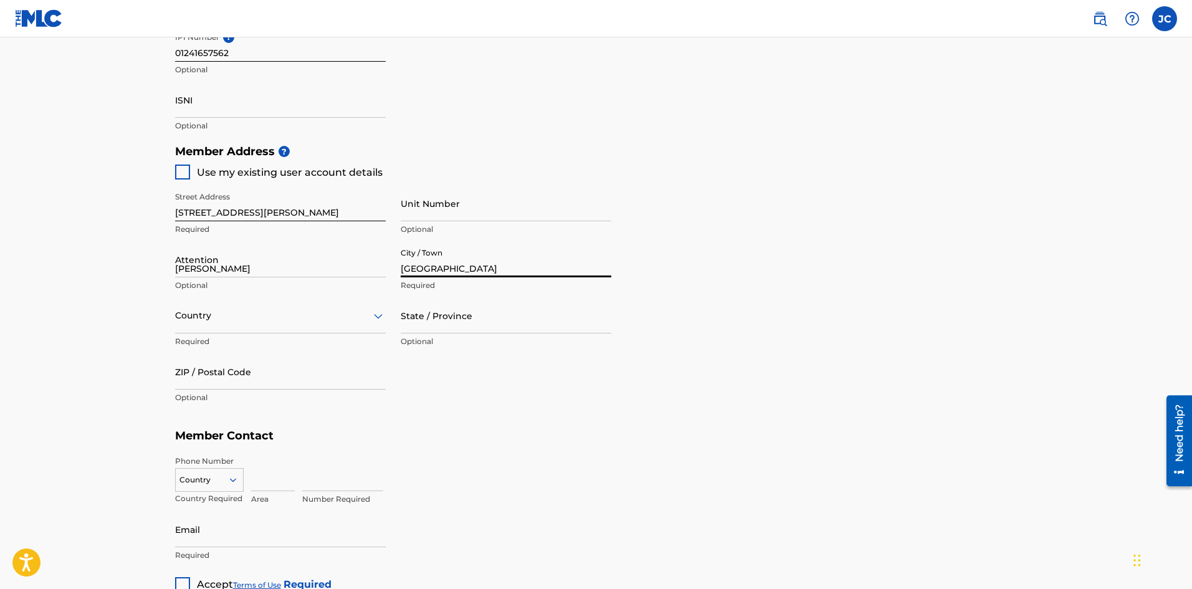
type input "United States"
type input "CA"
type input "90815"
type input "1"
type input "562"
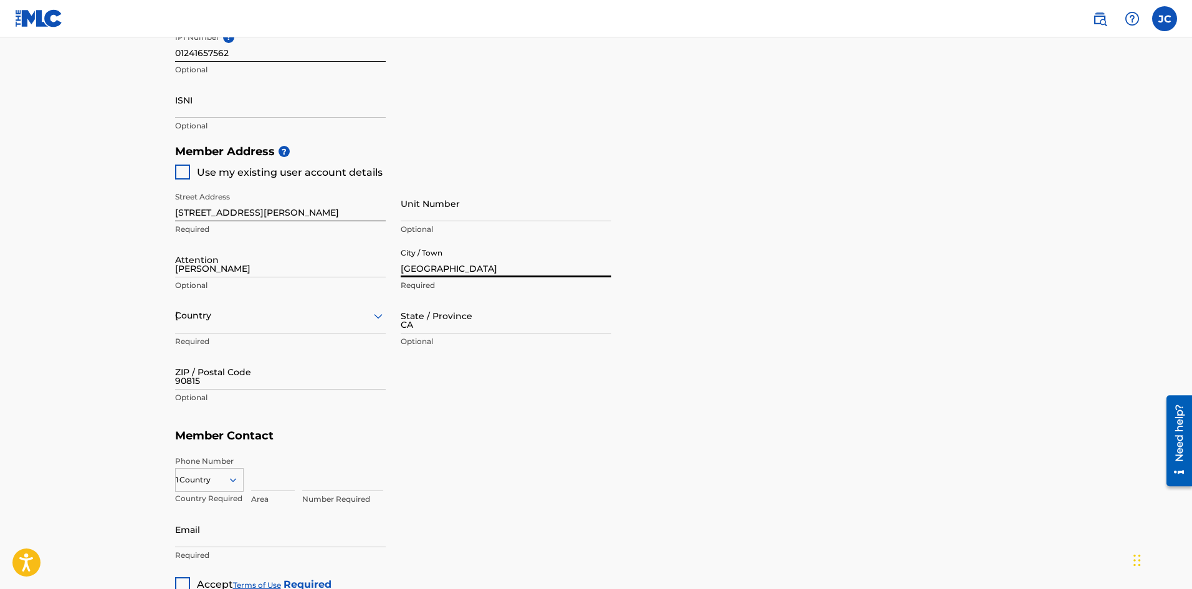
type input "4094247"
type input "John_Chavez15@outlook.com"
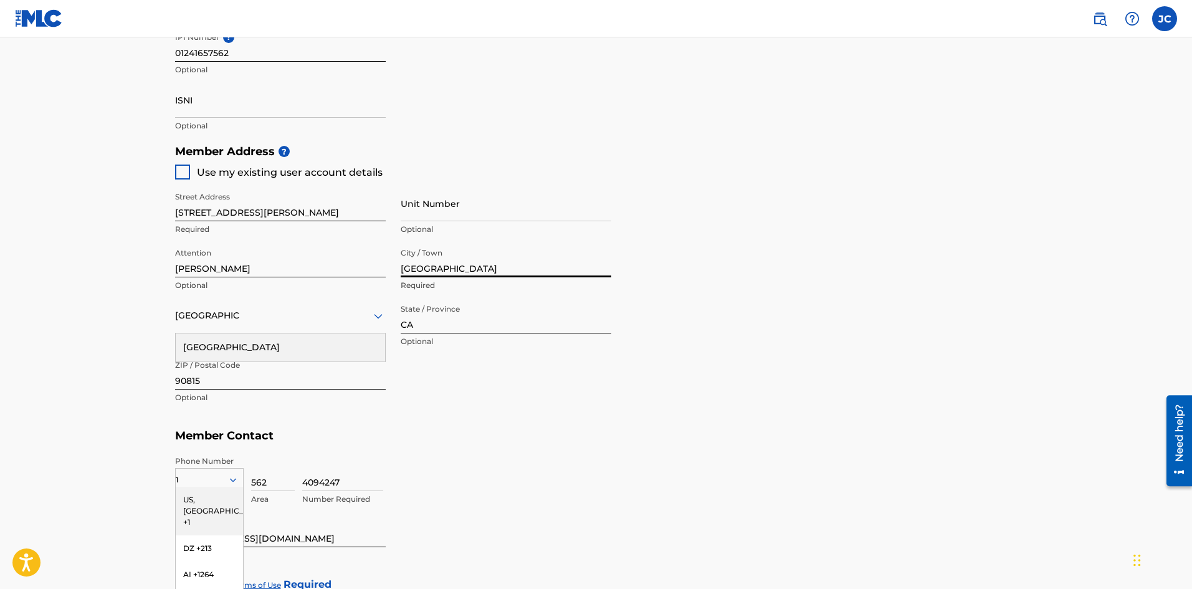
scroll to position [556, 0]
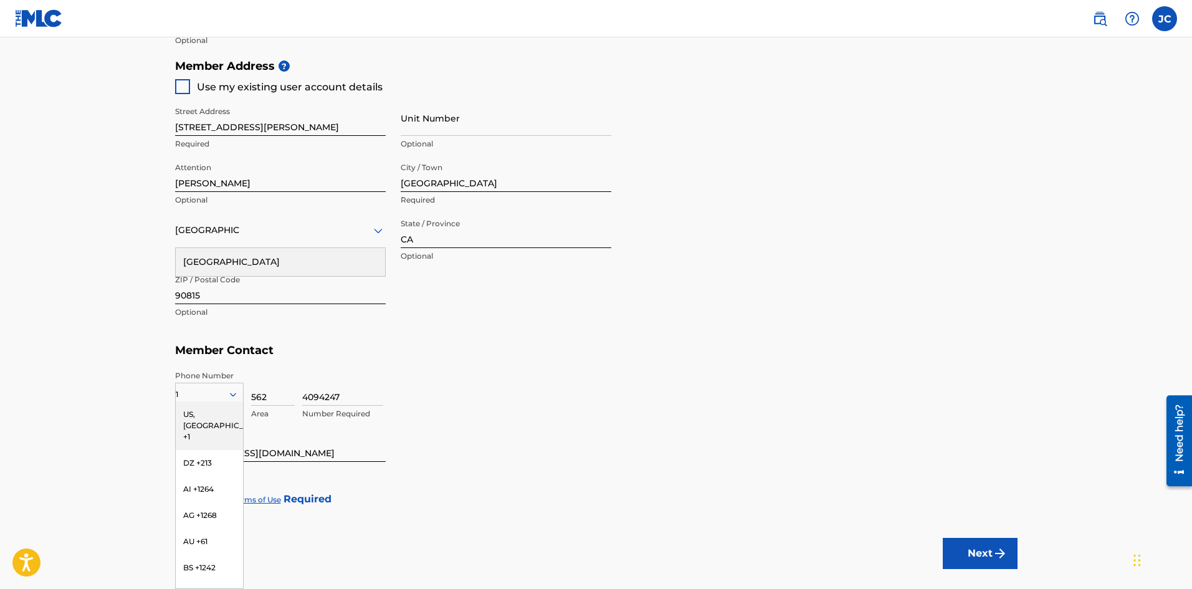
click at [202, 419] on div "US, CA +1" at bounding box center [209, 425] width 67 height 49
drag, startPoint x: 327, startPoint y: 459, endPoint x: 133, endPoint y: 435, distance: 195.1
click at [133, 435] on main "Create a Member If you are a self-administered songwriter without a publisher t…" at bounding box center [596, 40] width 1192 height 1119
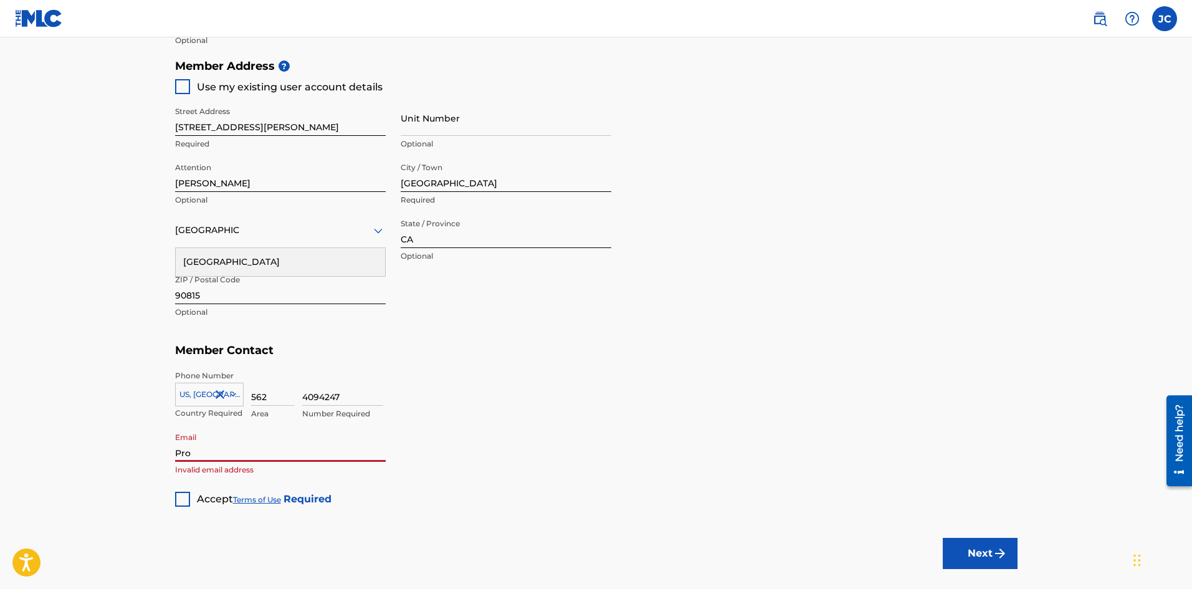
type input "ProdbyChav77@gmail.com"
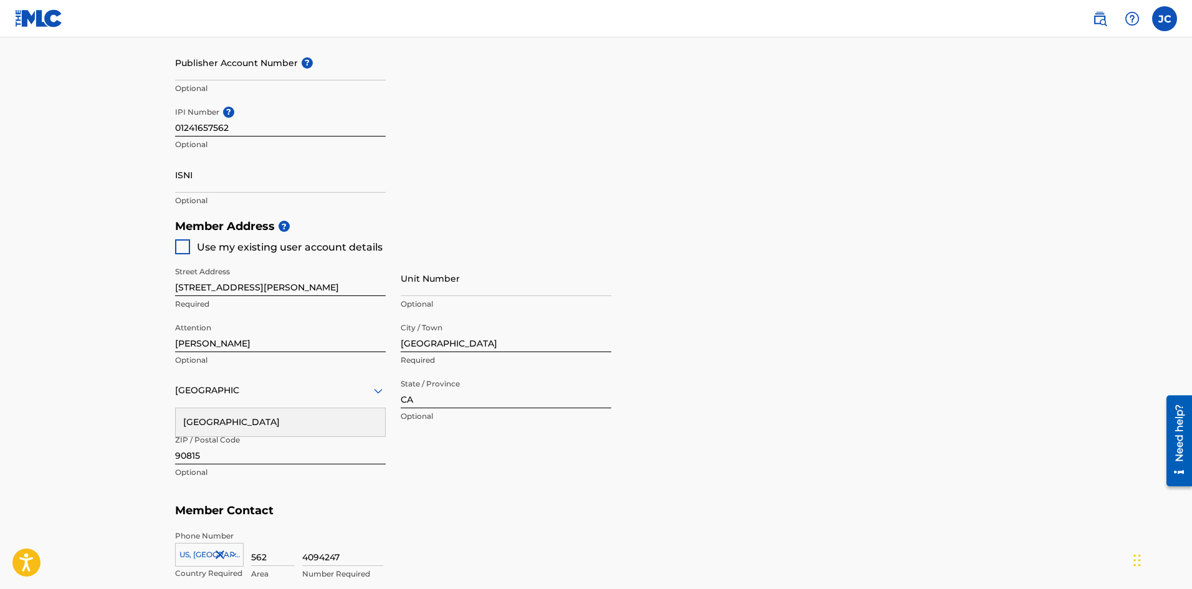
scroll to position [396, 0]
drag, startPoint x: 203, startPoint y: 355, endPoint x: 141, endPoint y: 345, distance: 62.5
click at [141, 345] on main "Create a Member If you are a self-administered songwriter without a publisher t…" at bounding box center [596, 201] width 1192 height 1119
click at [152, 325] on main "Create a Member If you are a self-administered songwriter without a publisher t…" at bounding box center [596, 201] width 1192 height 1119
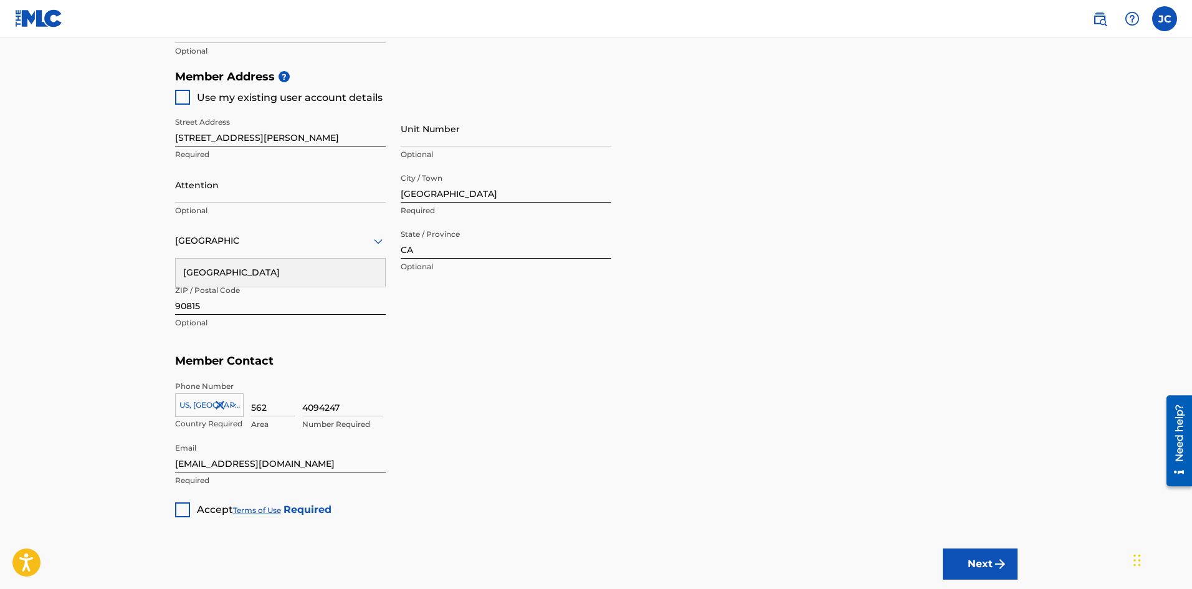
scroll to position [627, 0]
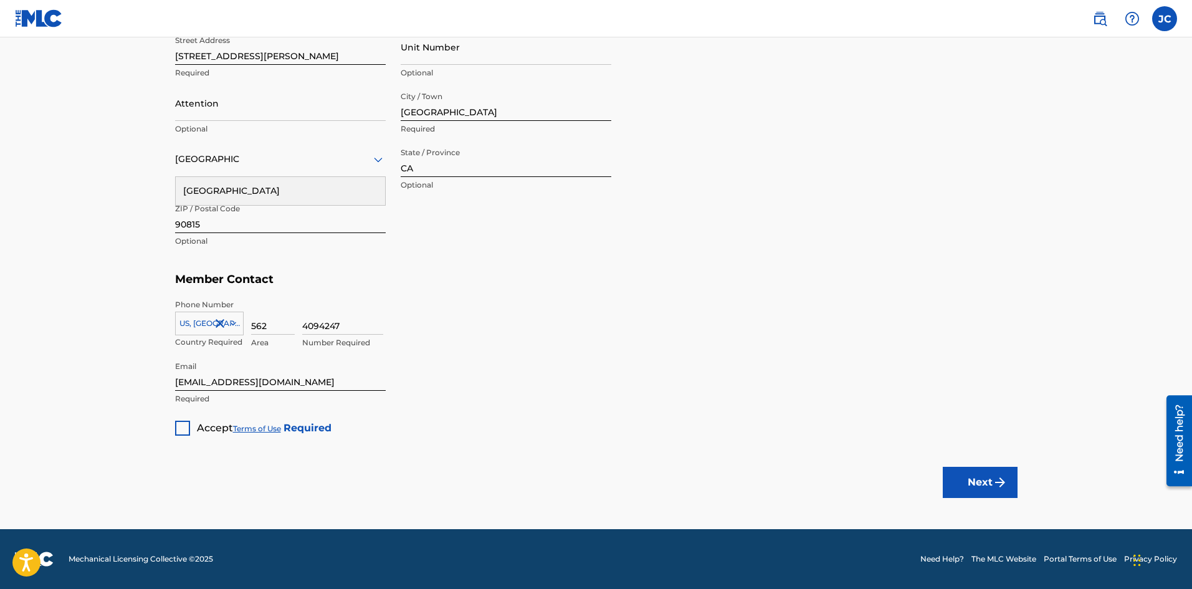
click at [186, 427] on div at bounding box center [182, 428] width 15 height 15
click at [976, 483] on button "Next" at bounding box center [980, 482] width 75 height 31
click at [345, 176] on div "Country" at bounding box center [280, 159] width 211 height 36
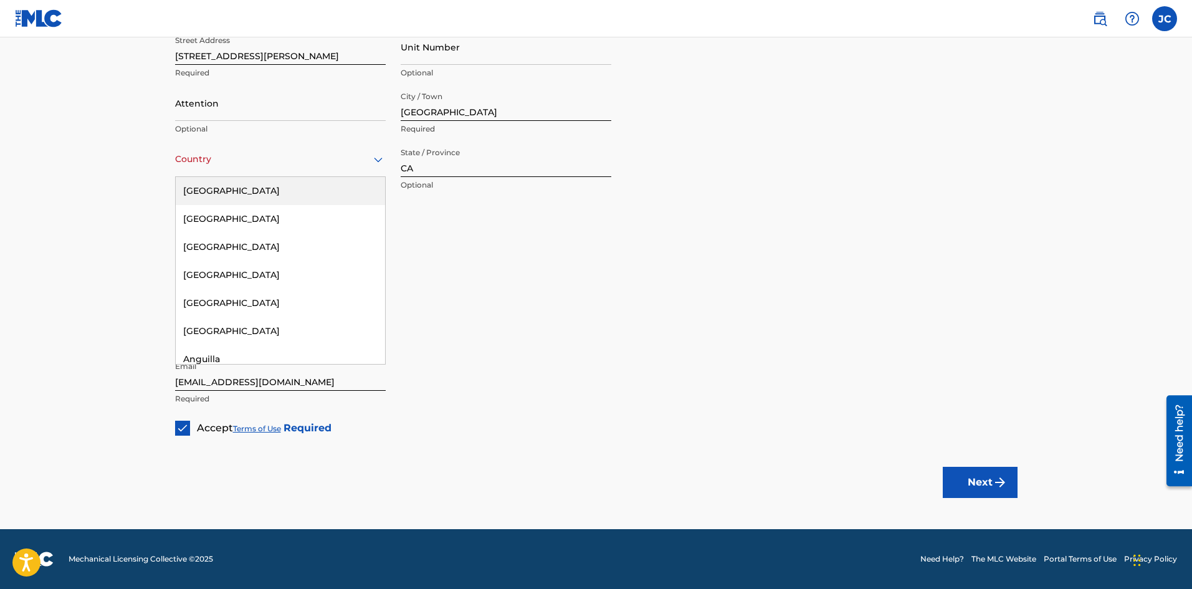
click at [339, 184] on div "United States" at bounding box center [280, 191] width 209 height 28
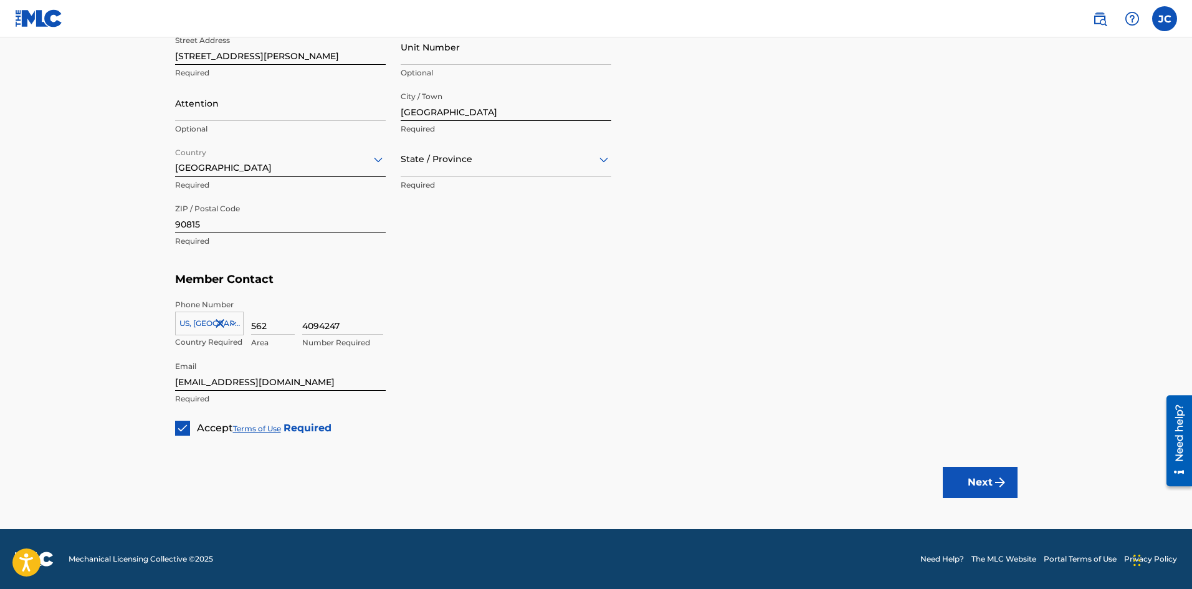
click at [982, 483] on button "Next" at bounding box center [980, 482] width 75 height 31
click at [570, 151] on div at bounding box center [506, 159] width 211 height 16
drag, startPoint x: 507, startPoint y: 315, endPoint x: 508, endPoint y: 324, distance: 8.8
click at [508, 324] on div "Alabama Alaska American Samoa Arizona Arkansas California Colorado Connecticut …" at bounding box center [505, 270] width 209 height 187
click at [508, 324] on div "California" at bounding box center [505, 331] width 209 height 28
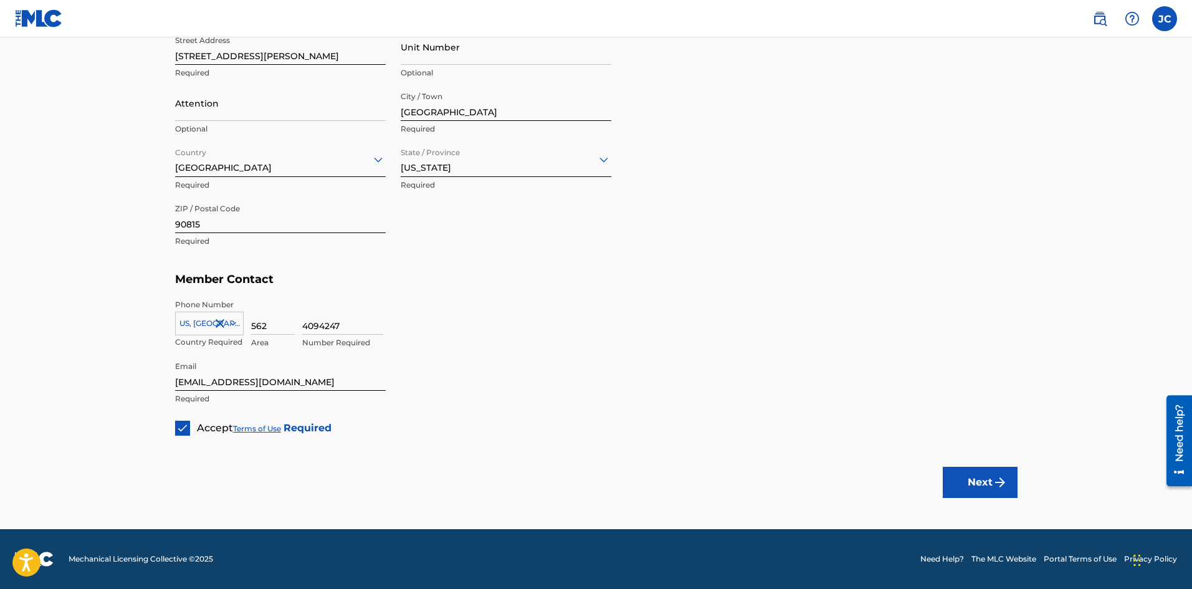
click at [1011, 480] on button "Next" at bounding box center [980, 482] width 75 height 31
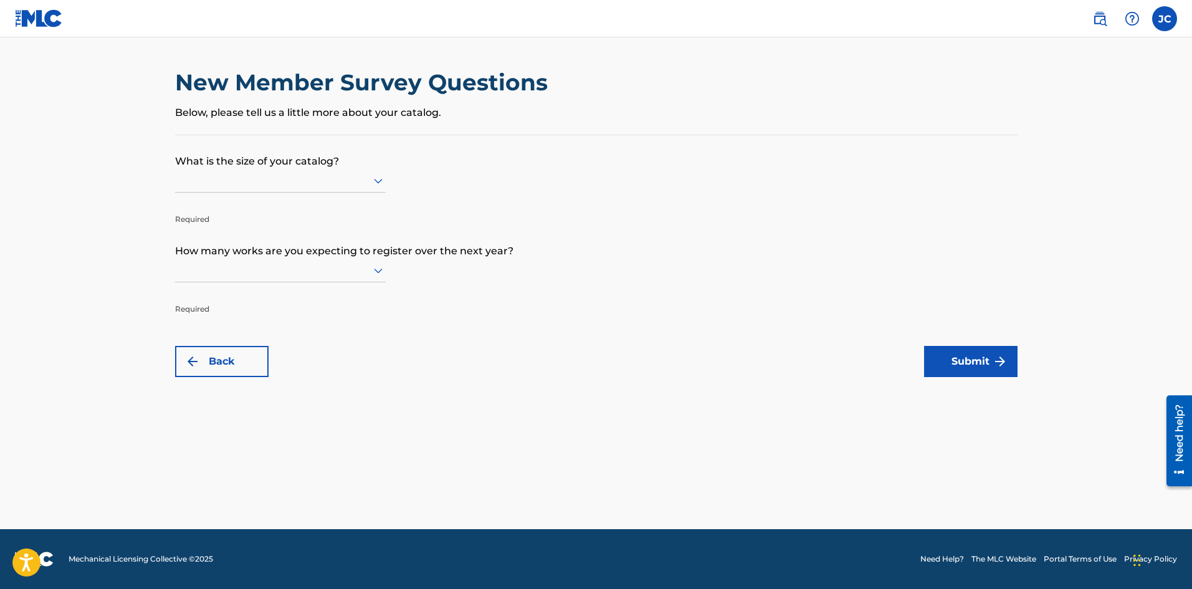
click at [359, 174] on div at bounding box center [280, 181] width 211 height 16
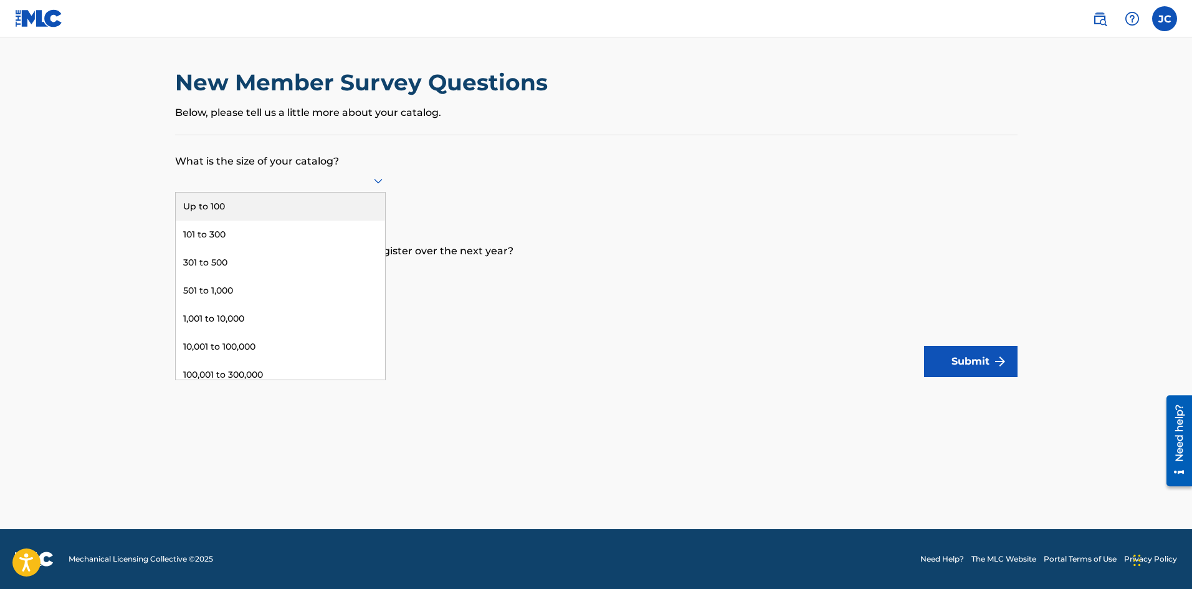
click at [326, 212] on div "Up to 100" at bounding box center [280, 206] width 209 height 28
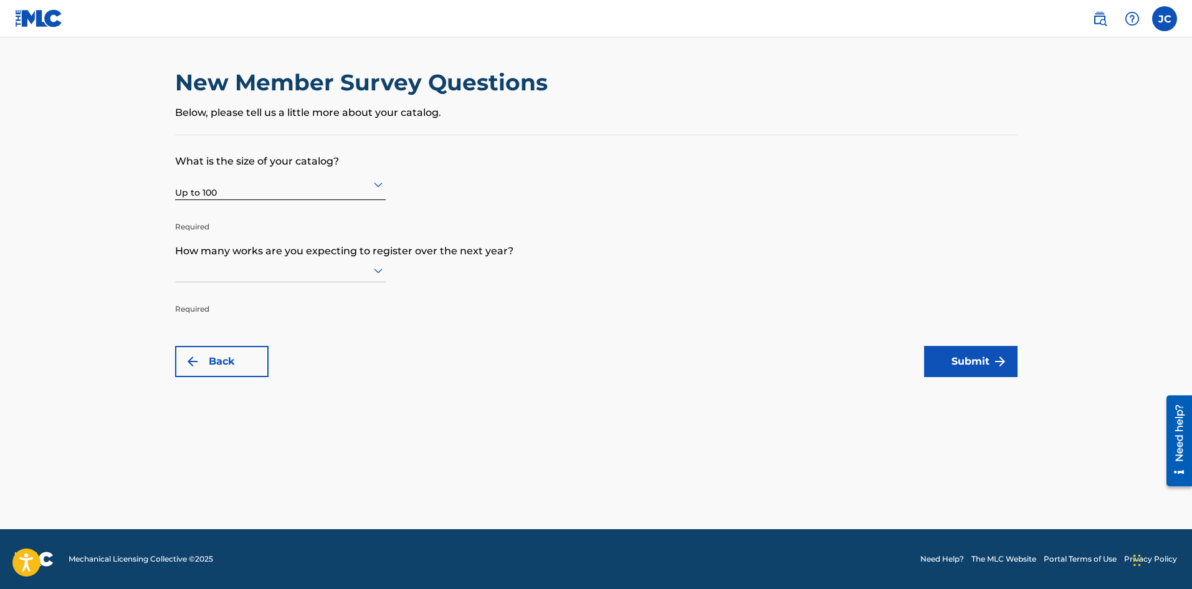
click at [364, 274] on div at bounding box center [280, 270] width 211 height 16
click at [315, 294] on div "Up to 100" at bounding box center [280, 296] width 209 height 28
click at [977, 359] on button "Submit" at bounding box center [970, 361] width 93 height 31
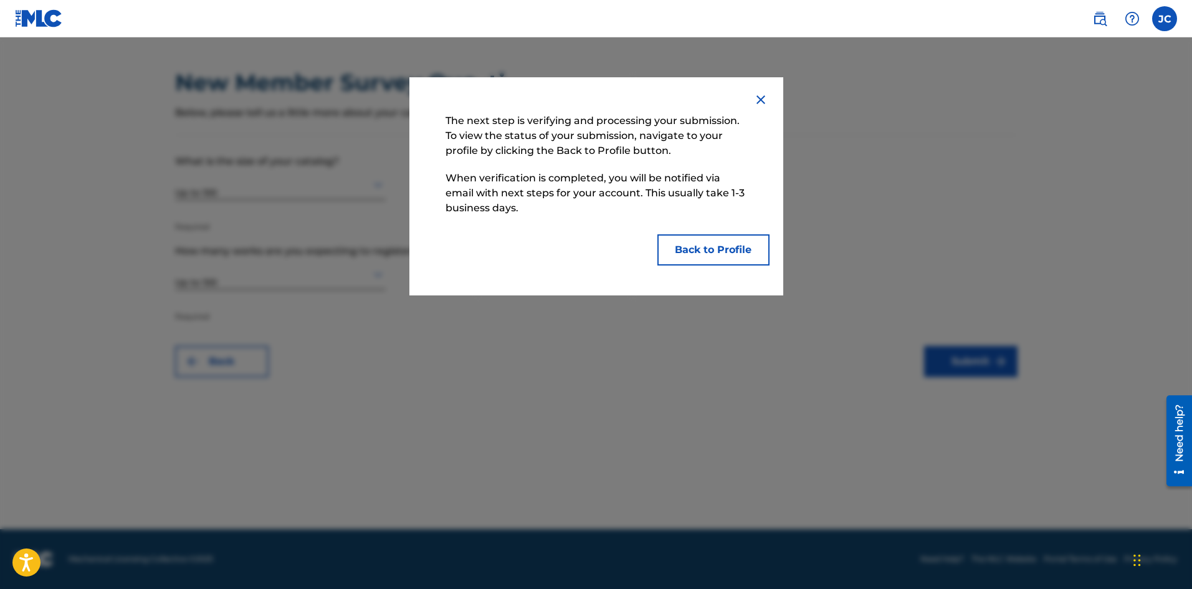
click at [720, 250] on button "Back to Profile" at bounding box center [713, 249] width 112 height 31
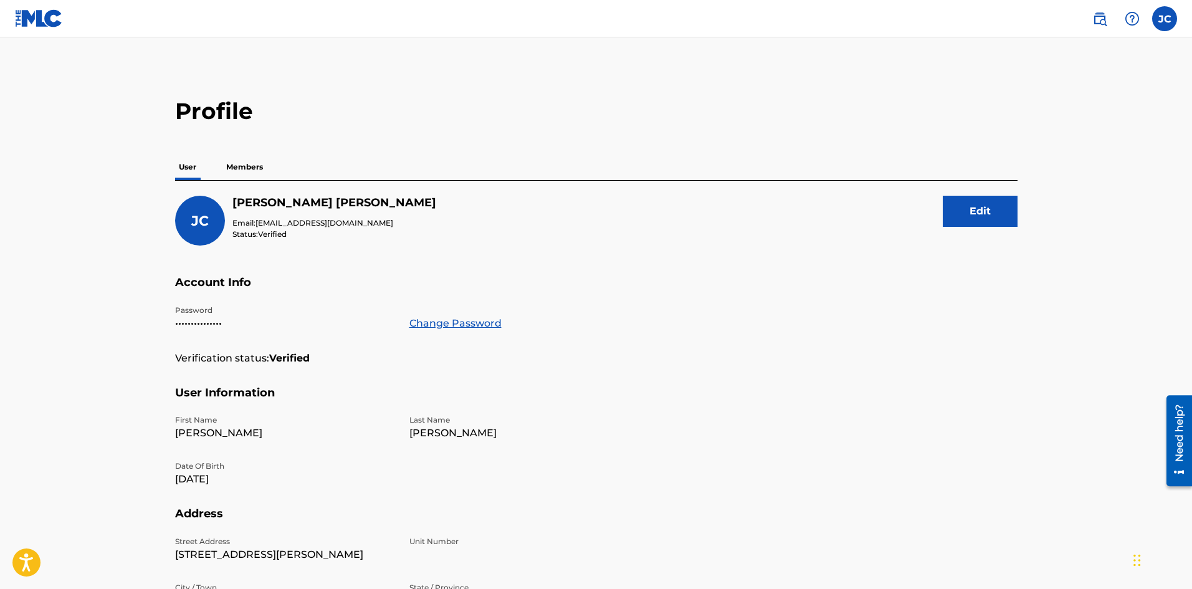
click at [245, 165] on p "Members" at bounding box center [244, 167] width 44 height 26
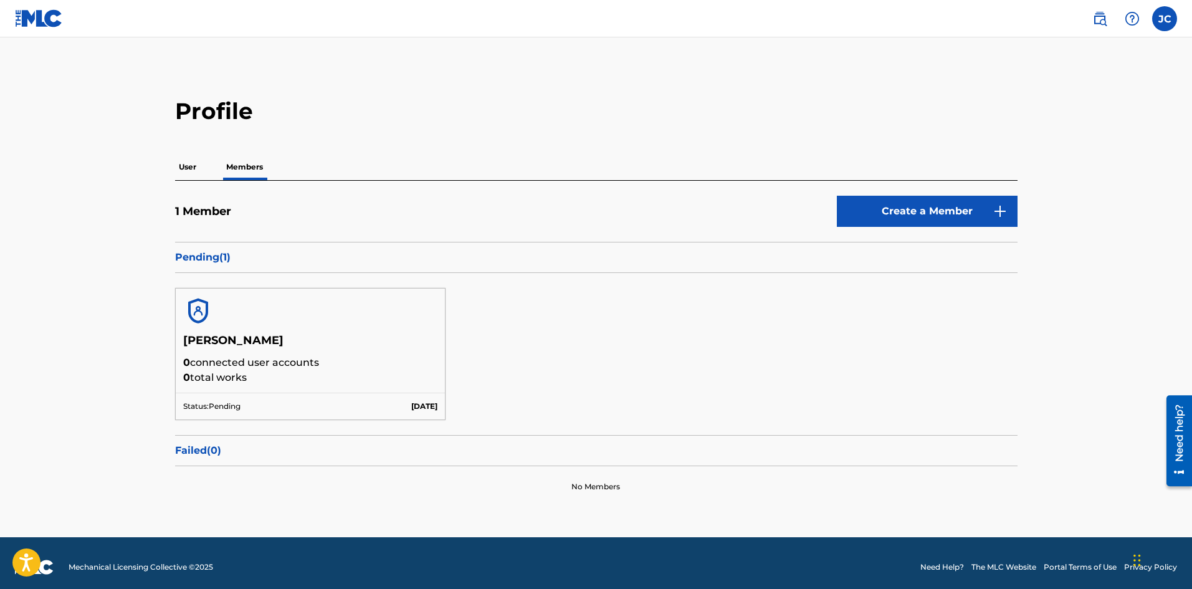
click at [189, 168] on p "User" at bounding box center [187, 167] width 25 height 26
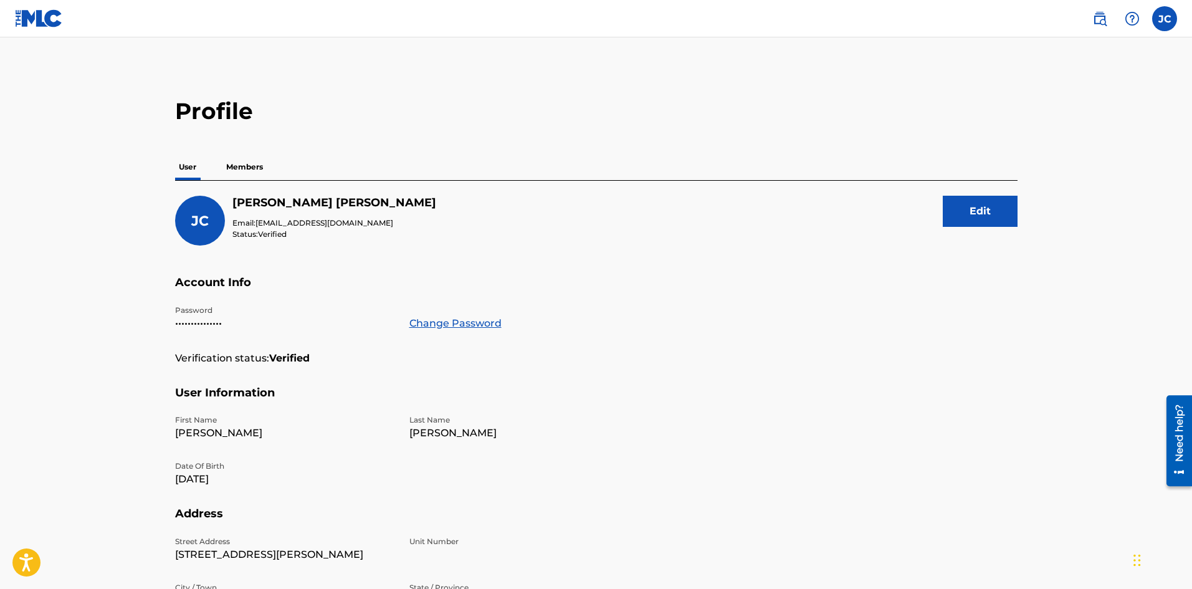
click at [33, 17] on img at bounding box center [39, 18] width 48 height 18
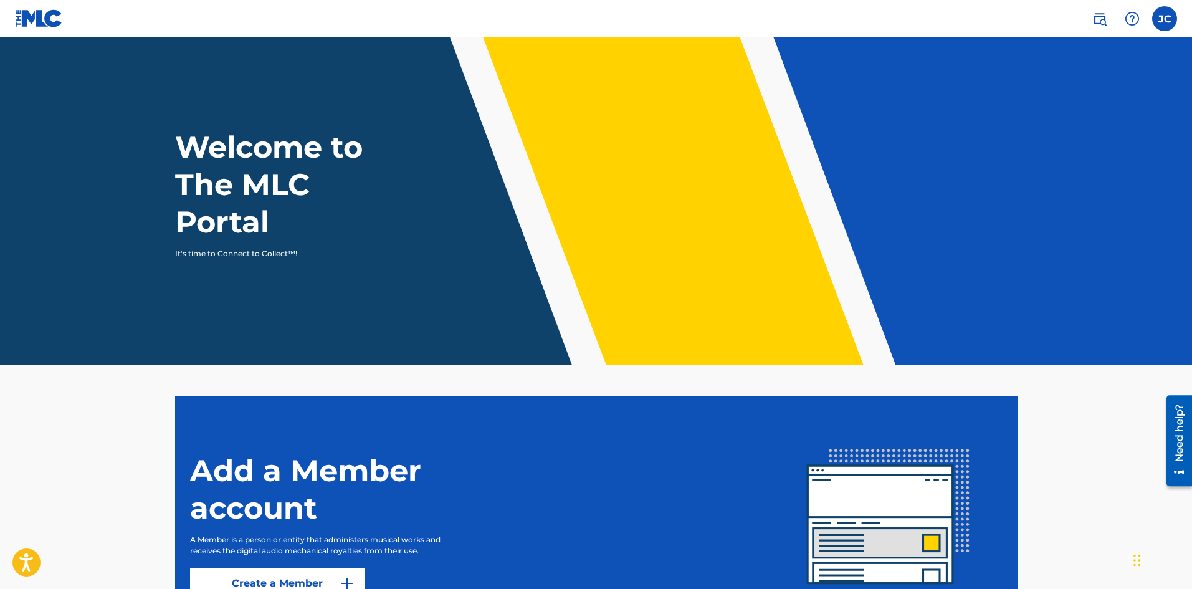
click at [1166, 31] on label at bounding box center [1164, 18] width 25 height 25
click at [1164, 19] on input "JC John Chavez prodbychav77@gmail.com Notification Preferences Profile Log out" at bounding box center [1164, 19] width 0 height 0
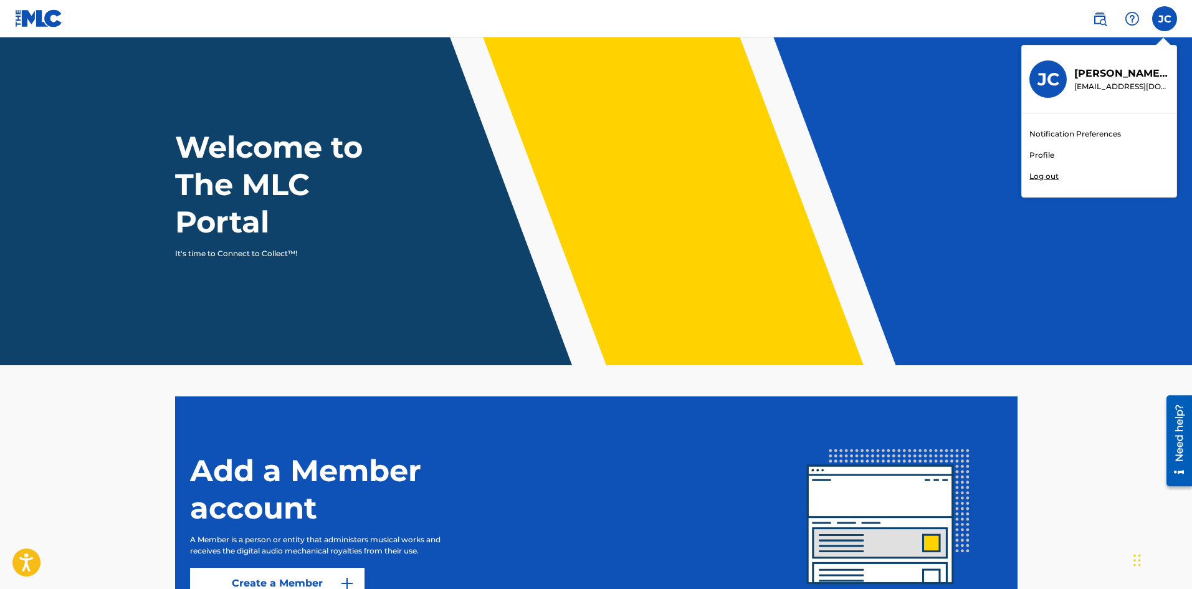
click at [1047, 155] on link "Profile" at bounding box center [1041, 155] width 25 height 11
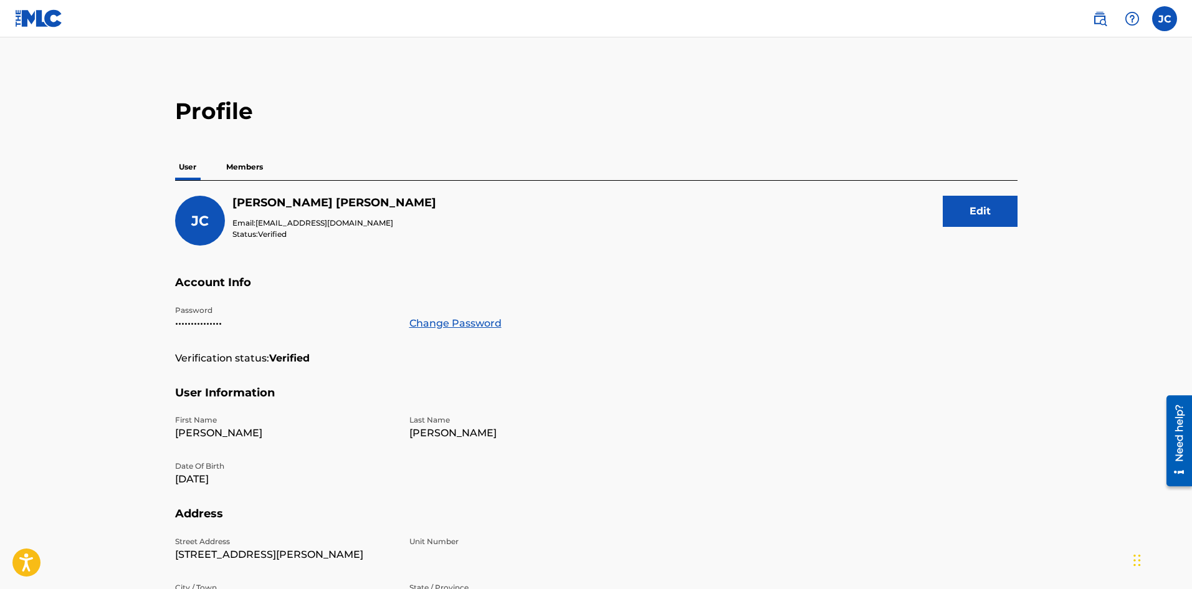
click at [1172, 21] on label at bounding box center [1164, 18] width 25 height 25
click at [1164, 19] on input "JC John Chavez prodbychav77@gmail.com Notification Preferences Profile Log out" at bounding box center [1164, 19] width 0 height 0
click at [24, 24] on img at bounding box center [39, 18] width 48 height 18
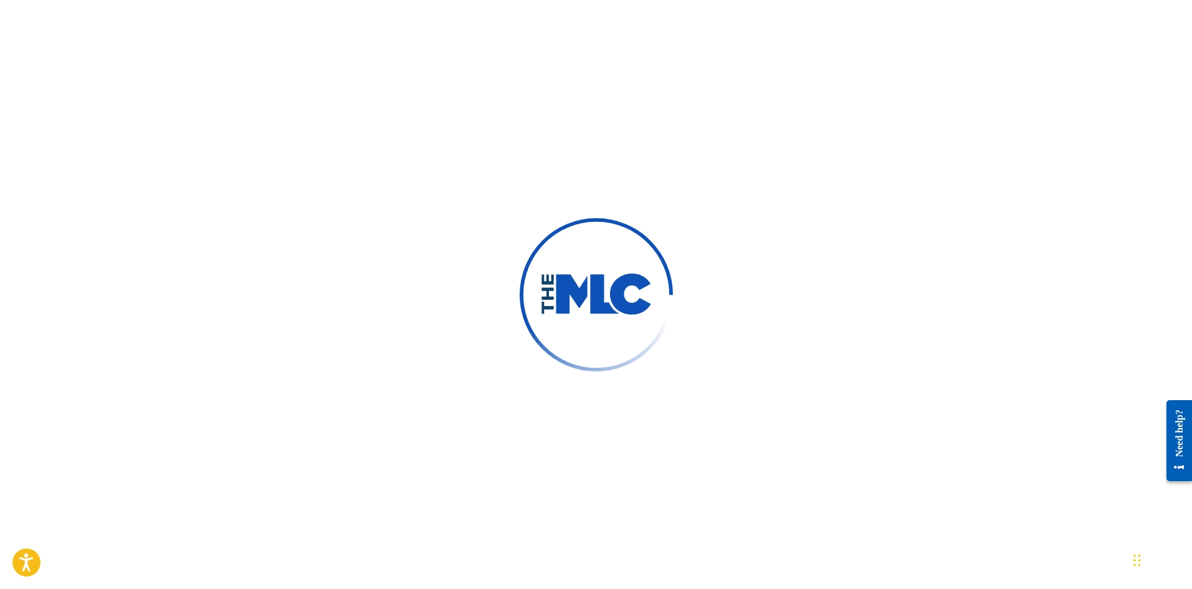
click at [65, 131] on div at bounding box center [596, 294] width 1192 height 589
click at [94, 56] on div at bounding box center [596, 294] width 1192 height 589
click at [100, 21] on div at bounding box center [596, 294] width 1192 height 589
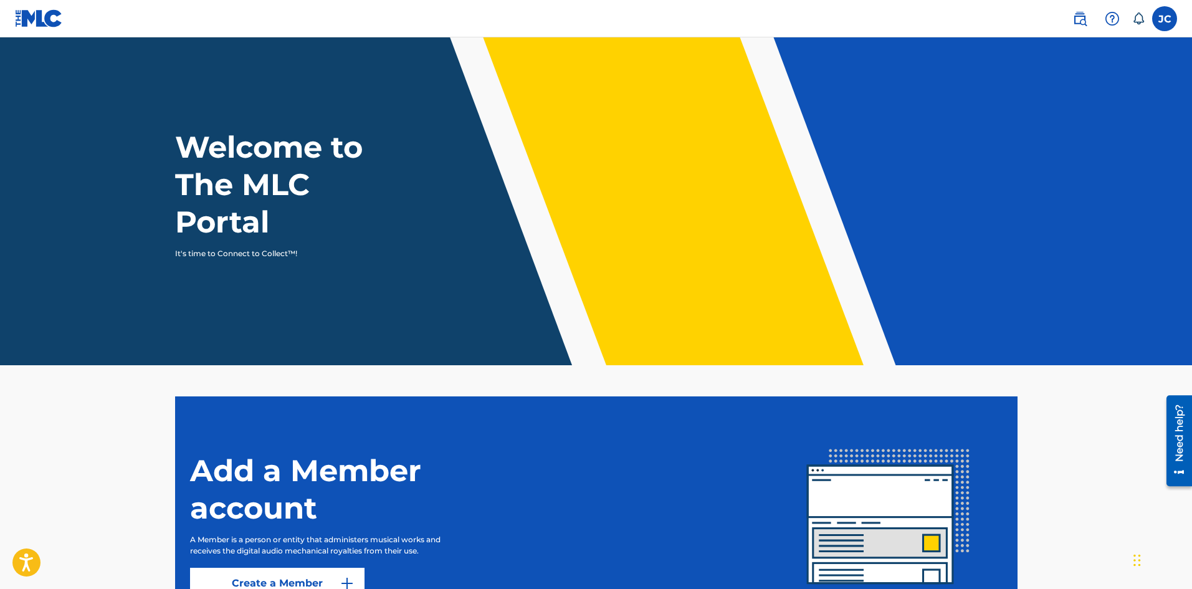
click at [1172, 17] on label at bounding box center [1164, 18] width 25 height 25
click at [1164, 19] on input "[PERSON_NAME] [PERSON_NAME] [EMAIL_ADDRESS][DOMAIN_NAME] Notification Preferenc…" at bounding box center [1164, 19] width 0 height 0
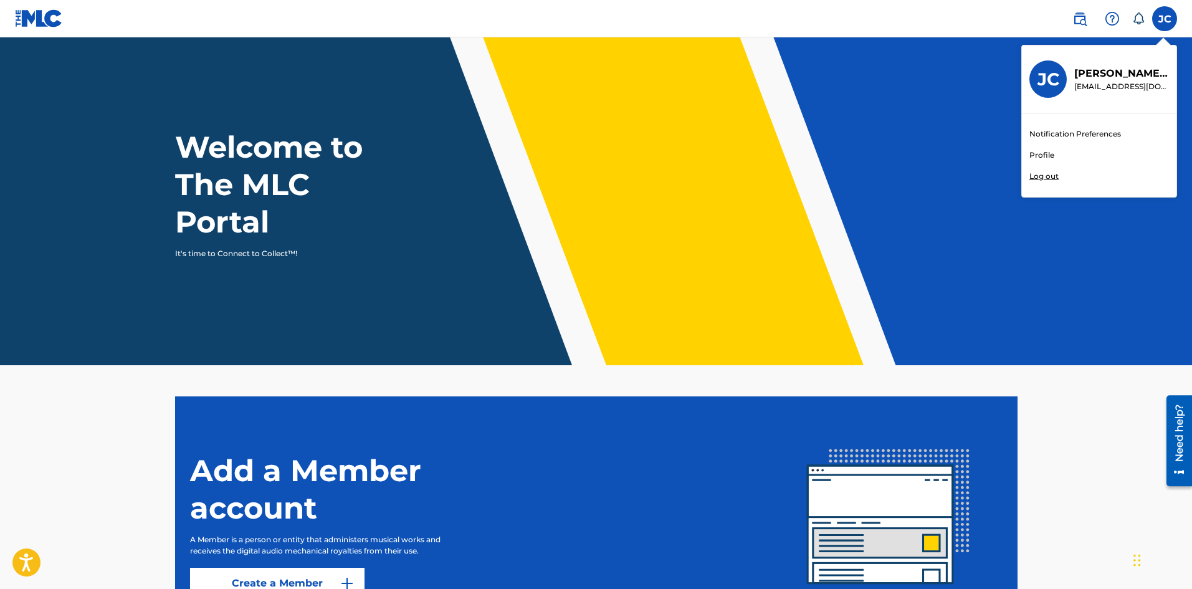
click at [1047, 153] on link "Profile" at bounding box center [1041, 155] width 25 height 11
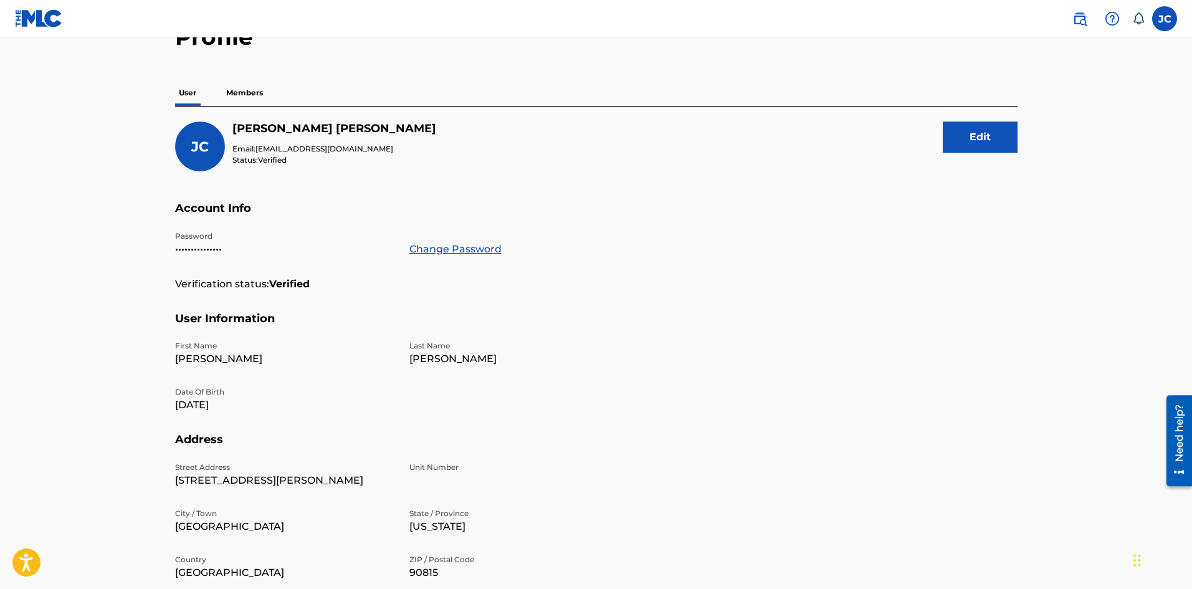
scroll to position [73, 0]
